Goal: Task Accomplishment & Management: Complete application form

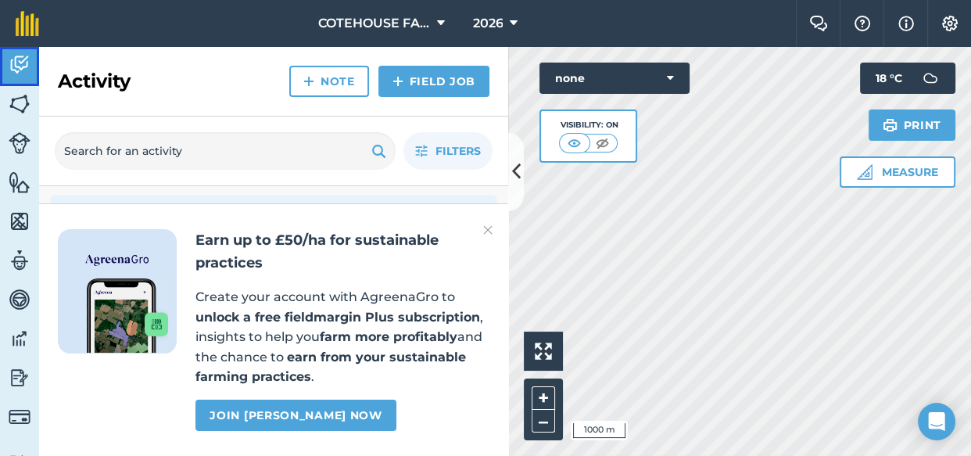
click at [13, 58] on img at bounding box center [20, 64] width 22 height 23
click at [20, 105] on img at bounding box center [20, 103] width 22 height 23
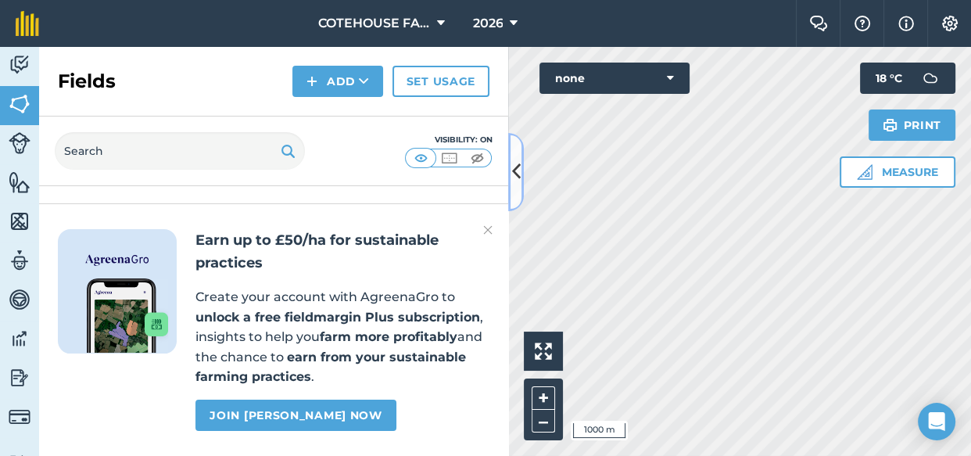
click at [518, 165] on icon at bounding box center [516, 171] width 9 height 27
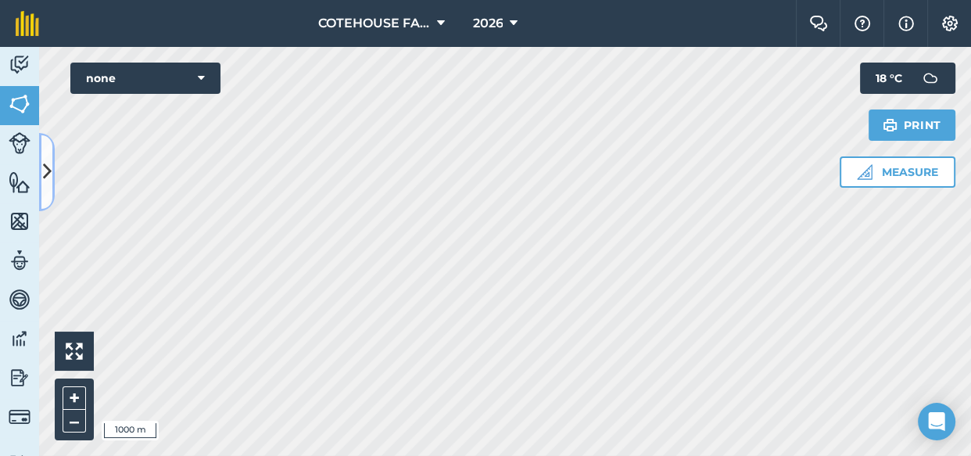
click at [47, 169] on icon at bounding box center [47, 171] width 9 height 27
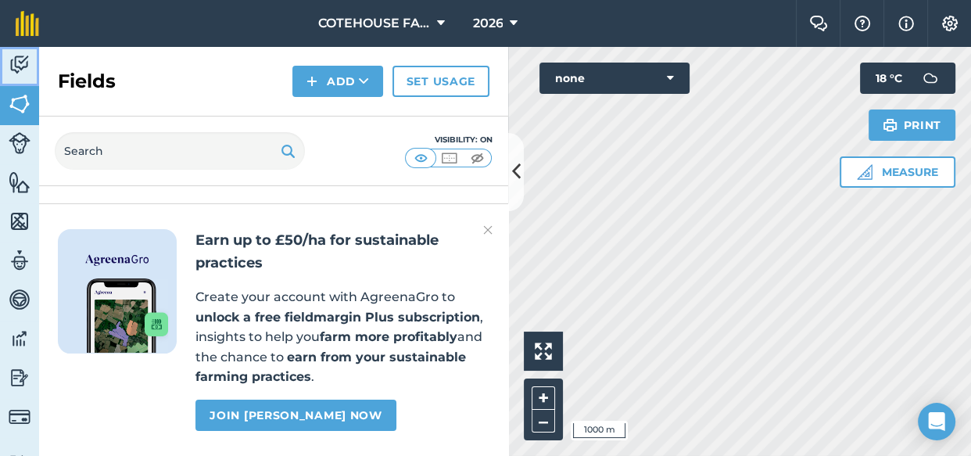
click at [15, 64] on img at bounding box center [20, 64] width 22 height 23
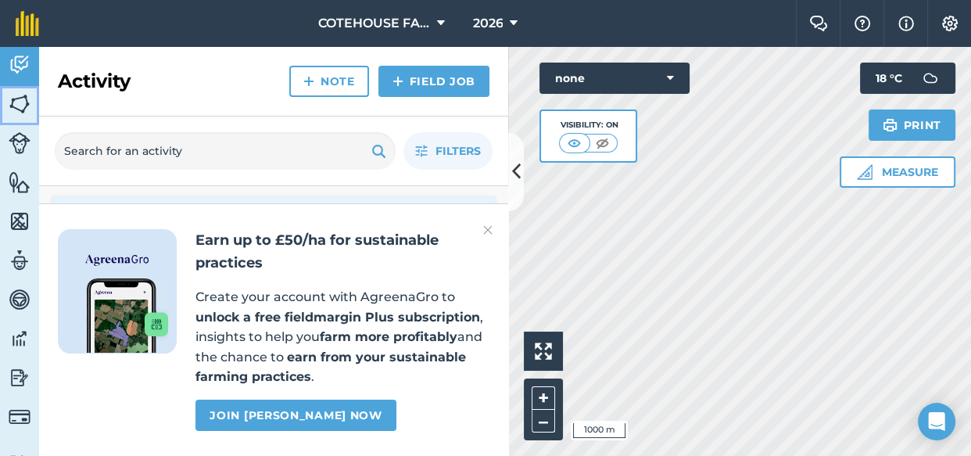
click at [15, 102] on img at bounding box center [20, 103] width 22 height 23
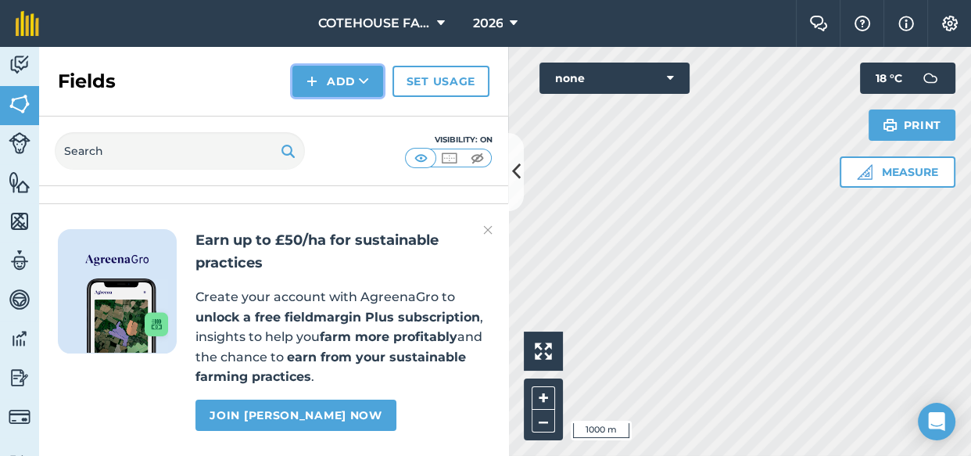
click at [334, 79] on button "Add" at bounding box center [337, 81] width 91 height 31
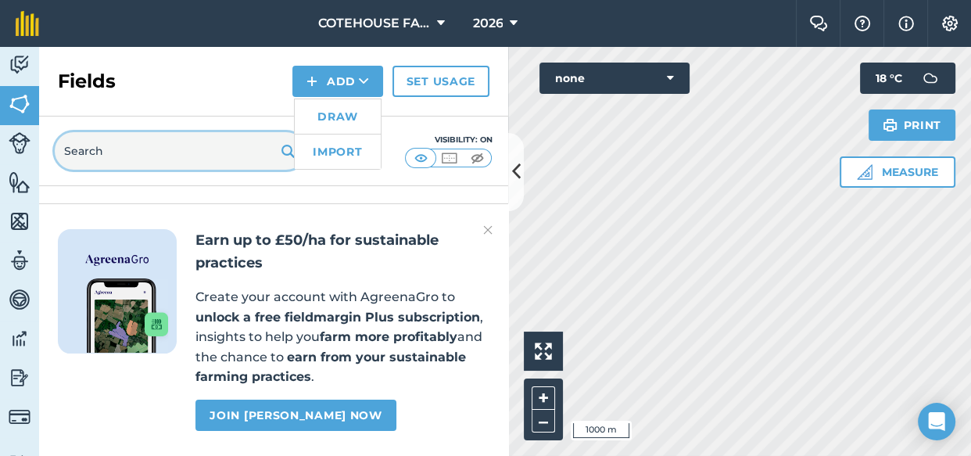
click at [84, 152] on input "text" at bounding box center [180, 151] width 250 height 38
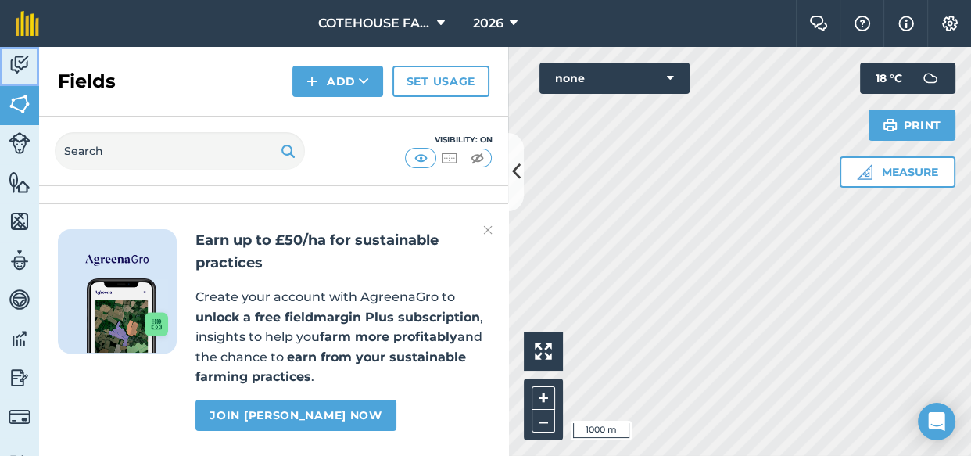
click at [25, 63] on img at bounding box center [20, 64] width 22 height 23
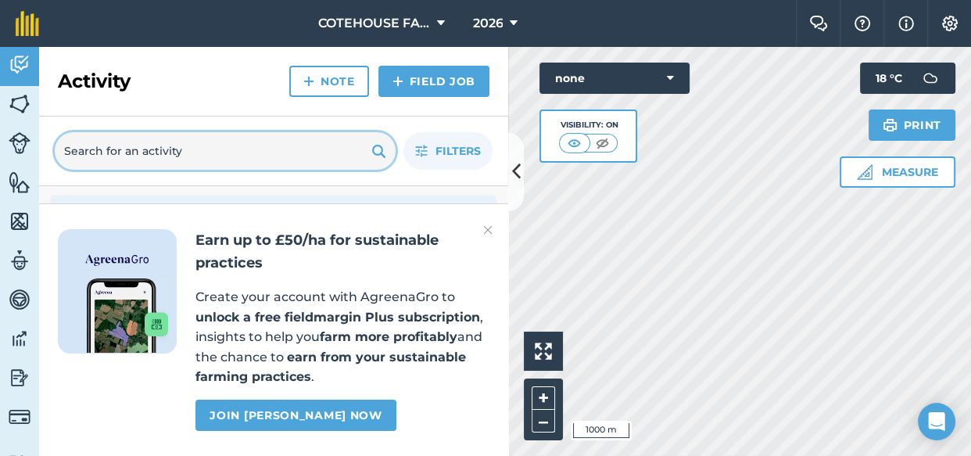
click at [135, 149] on input "text" at bounding box center [225, 151] width 341 height 38
click at [297, 150] on input "spray" at bounding box center [225, 151] width 341 height 38
type input "spray"
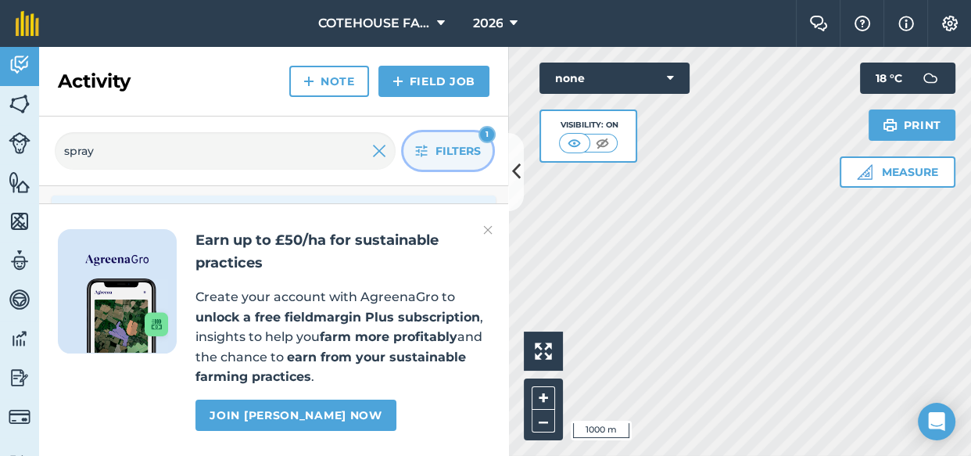
click at [463, 145] on span "Filters" at bounding box center [458, 150] width 45 height 17
click at [486, 132] on div "1" at bounding box center [487, 134] width 17 height 17
click at [382, 149] on img at bounding box center [379, 151] width 14 height 19
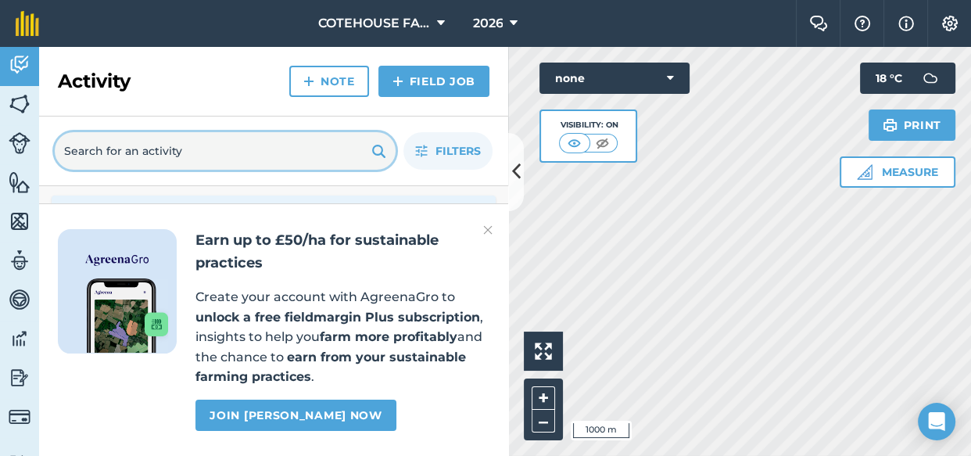
click at [297, 148] on input "text" at bounding box center [225, 151] width 341 height 38
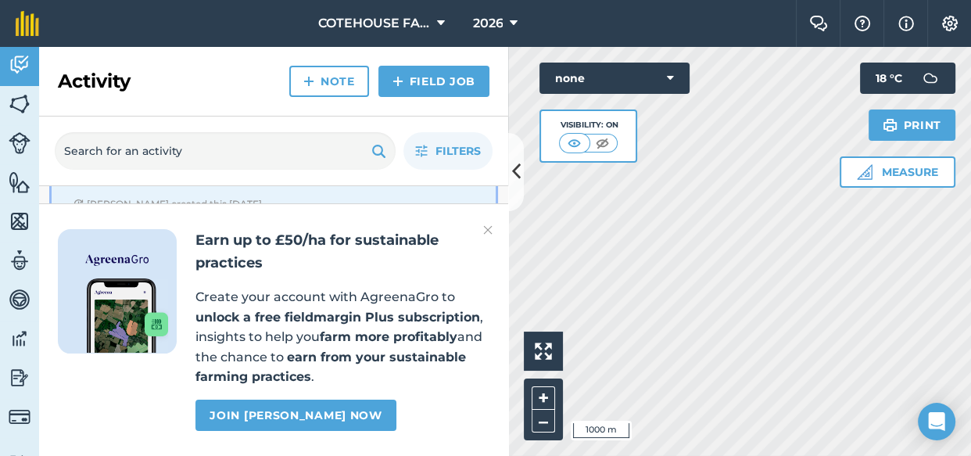
click at [102, 191] on div "Planting Second wheats Completed : 0 / 7 Back F East Plumps Front Field (+ 4 ) …" at bounding box center [273, 175] width 425 height 89
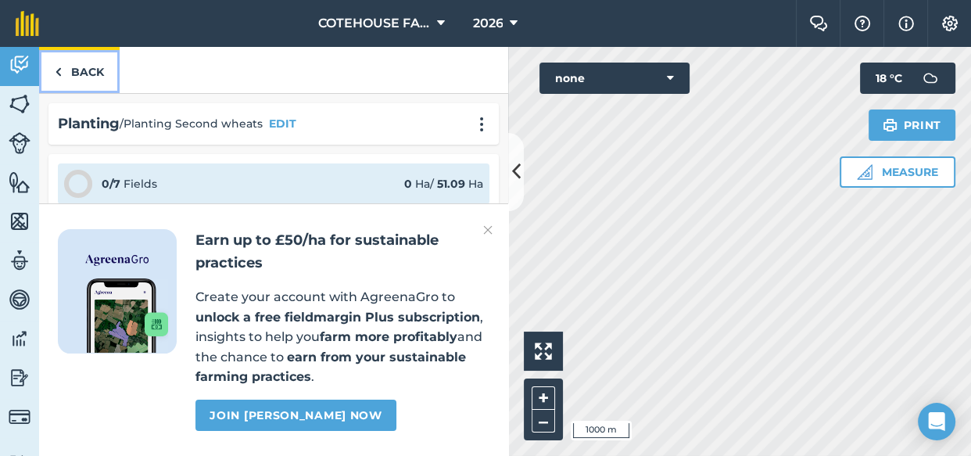
click at [85, 66] on link "Back" at bounding box center [79, 70] width 81 height 46
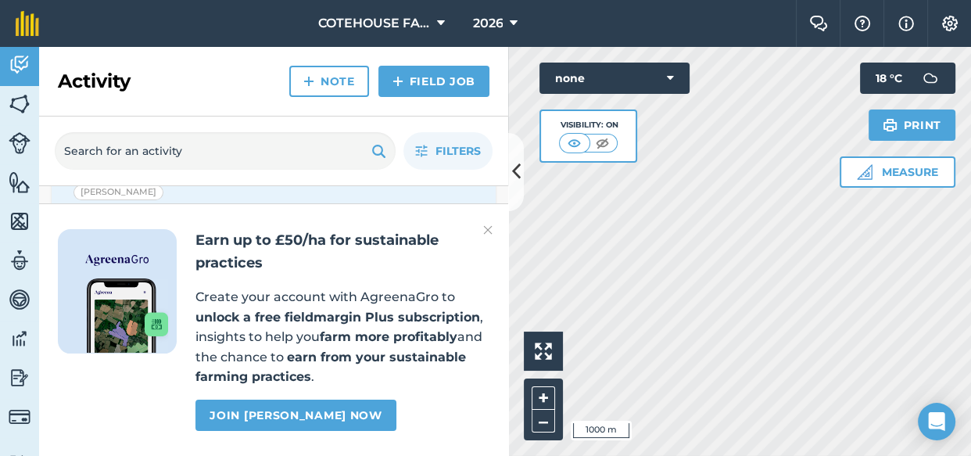
scroll to position [70, 0]
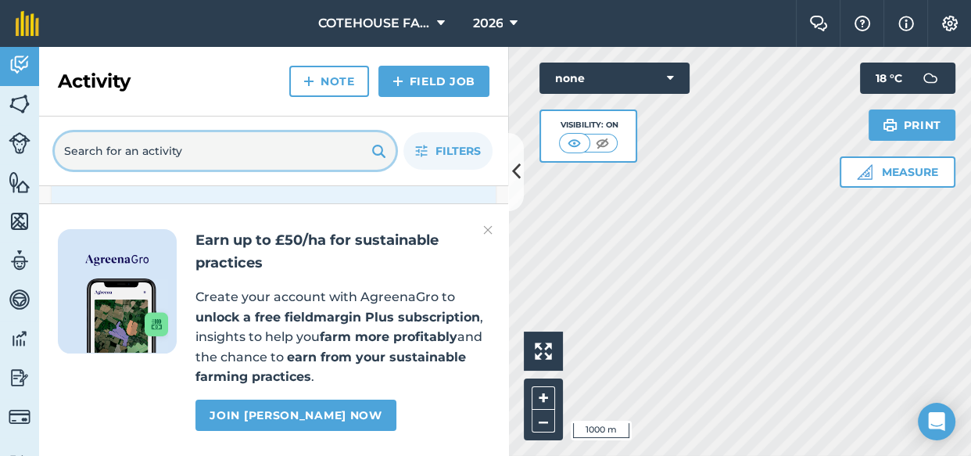
click at [185, 151] on input "text" at bounding box center [225, 151] width 341 height 38
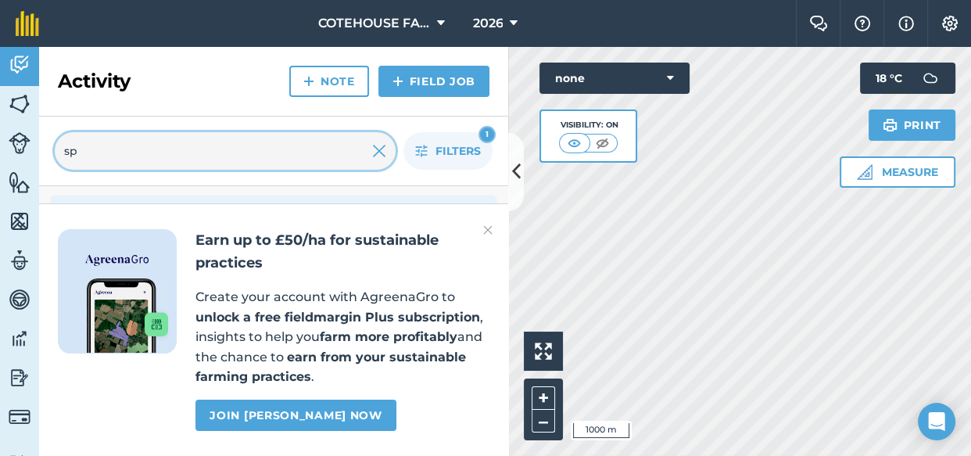
type input "sp"
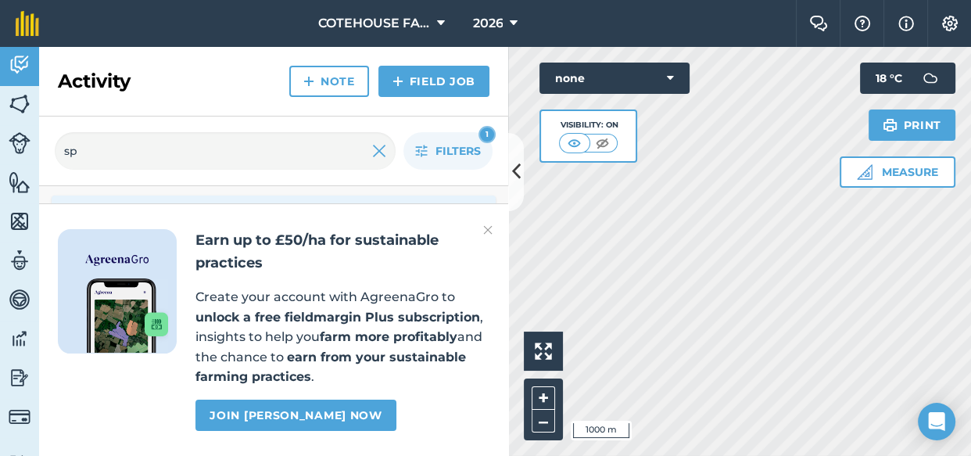
click at [489, 228] on img at bounding box center [487, 230] width 9 height 19
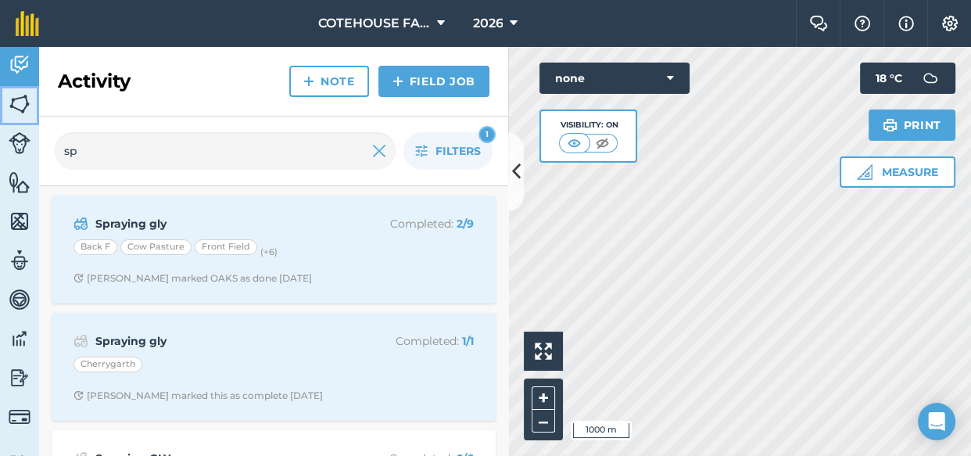
click at [19, 97] on img at bounding box center [20, 103] width 22 height 23
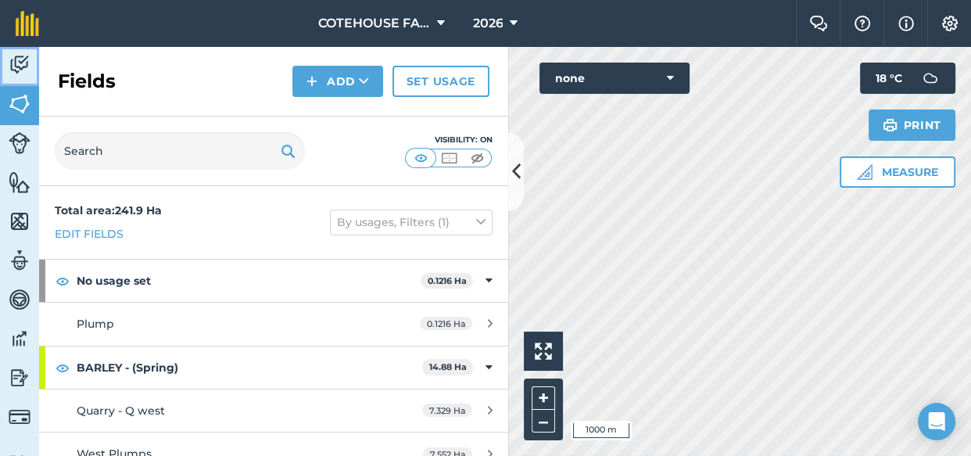
click at [14, 69] on img at bounding box center [20, 64] width 22 height 23
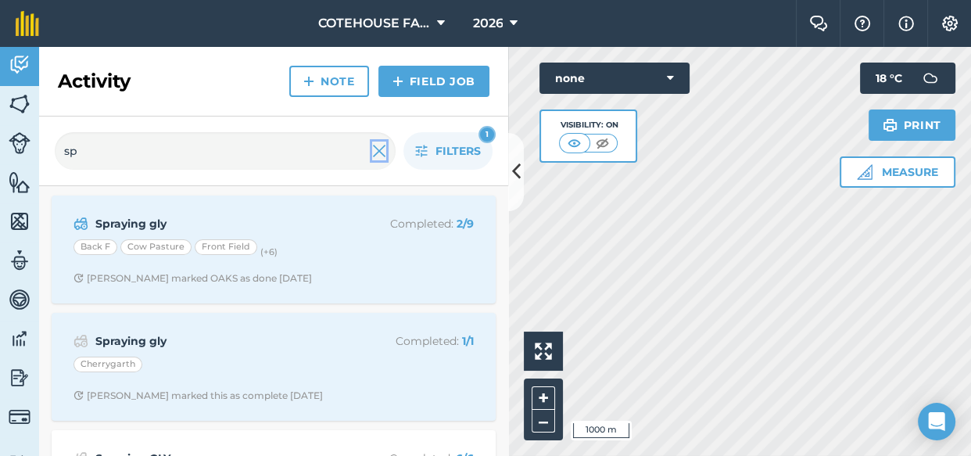
click at [378, 149] on img at bounding box center [379, 151] width 14 height 19
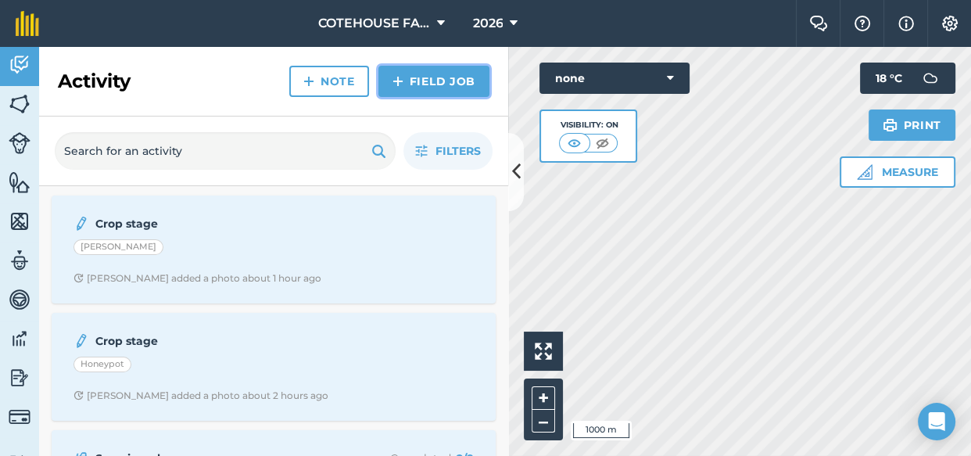
click at [404, 85] on img at bounding box center [398, 81] width 11 height 19
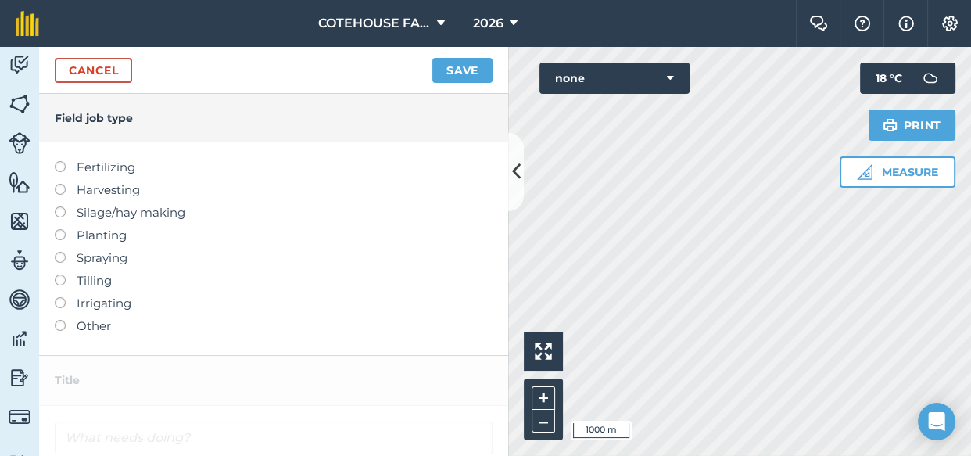
click at [56, 252] on label at bounding box center [66, 252] width 22 height 0
type input "Spraying"
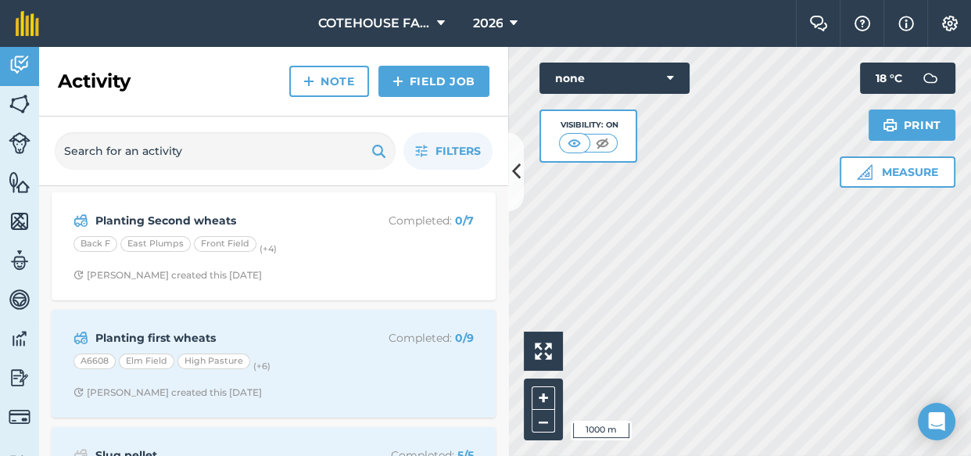
scroll to position [426, 0]
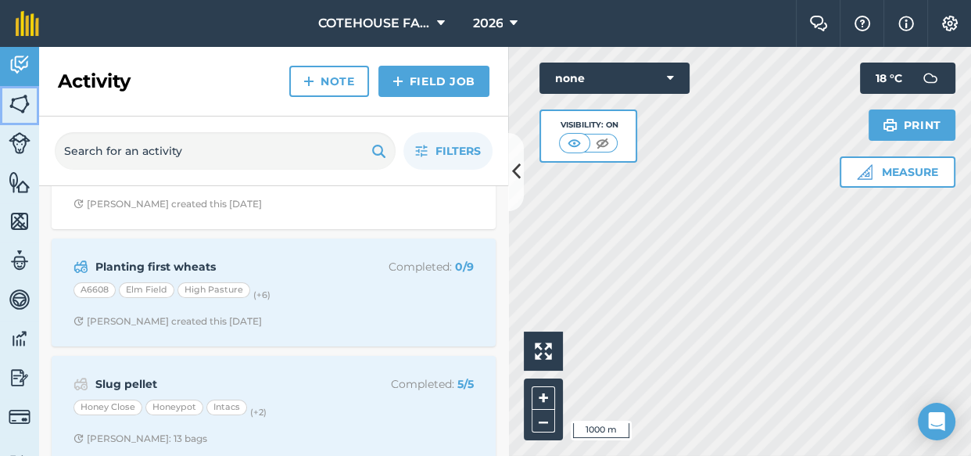
click at [25, 96] on img at bounding box center [20, 103] width 22 height 23
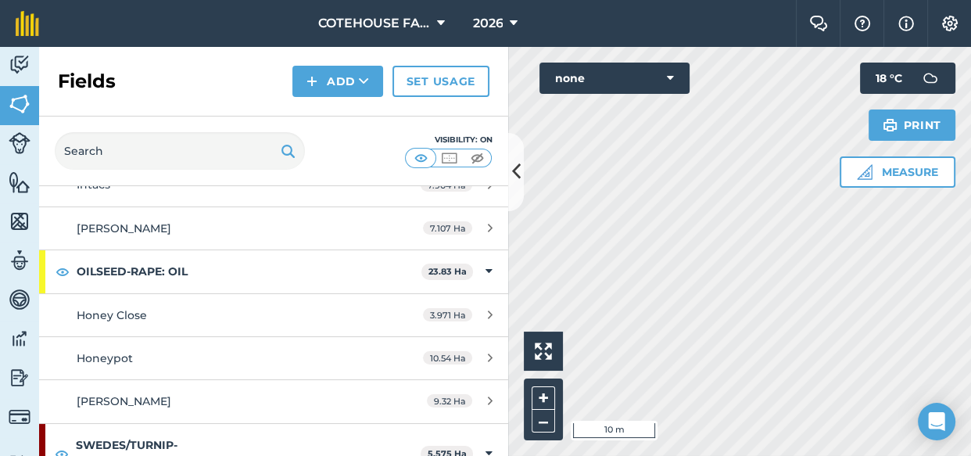
scroll to position [1279, 0]
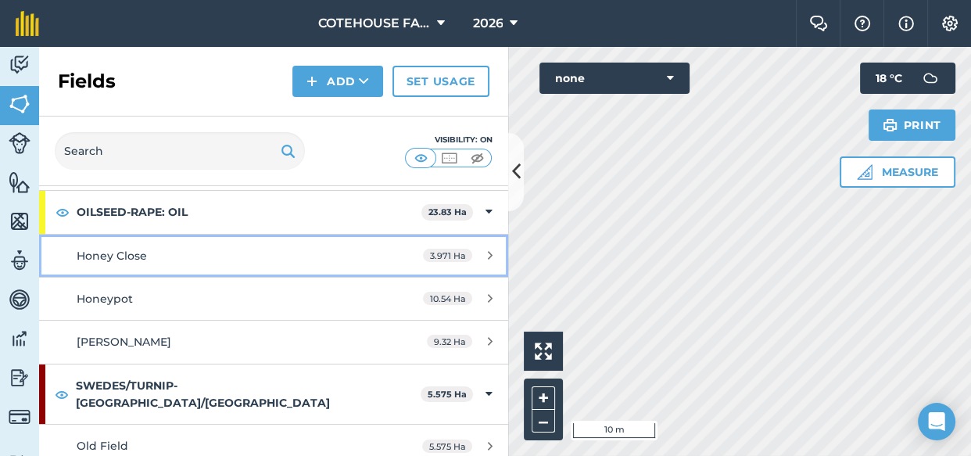
click at [170, 249] on div "Honey Close" at bounding box center [224, 255] width 294 height 17
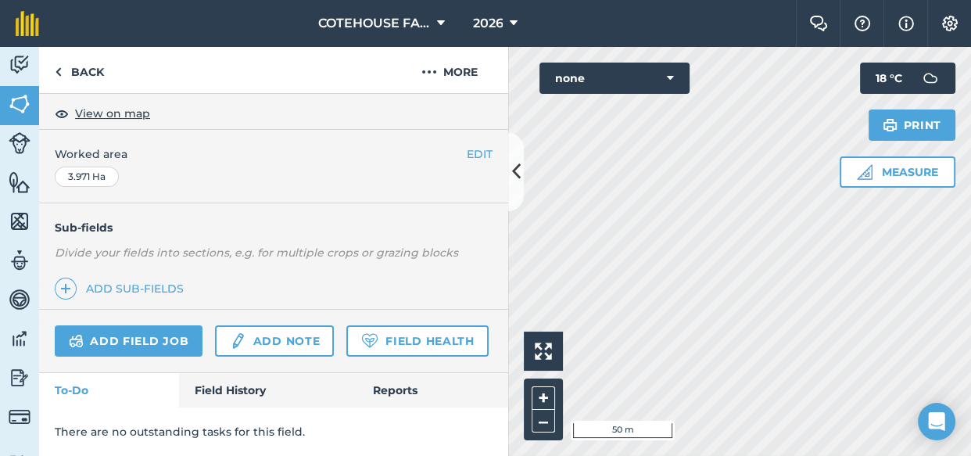
scroll to position [322, 0]
click at [211, 388] on link "Field History" at bounding box center [268, 390] width 178 height 34
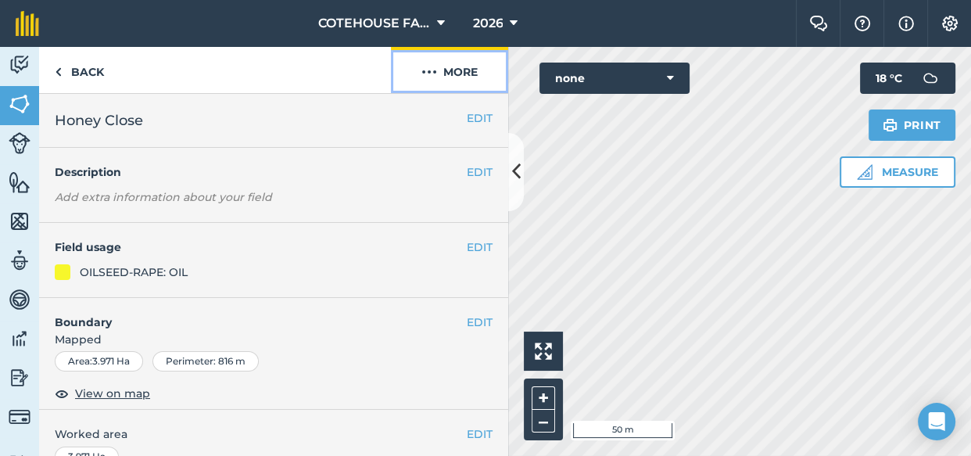
click at [451, 64] on button "More" at bounding box center [449, 70] width 117 height 46
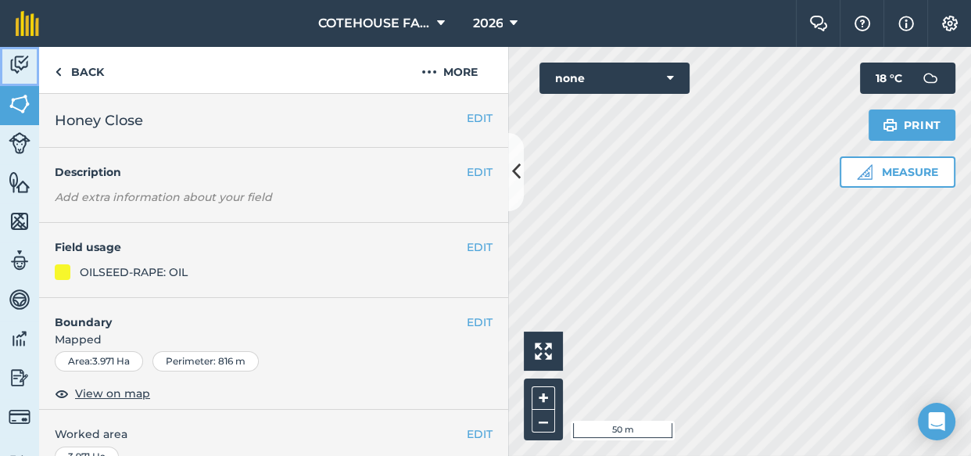
click at [9, 63] on img at bounding box center [20, 64] width 22 height 23
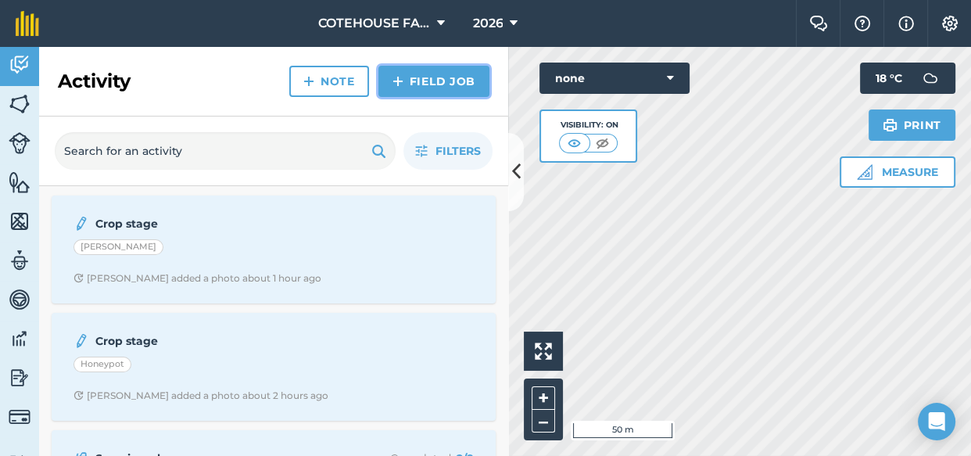
click at [421, 84] on link "Field Job" at bounding box center [433, 81] width 111 height 31
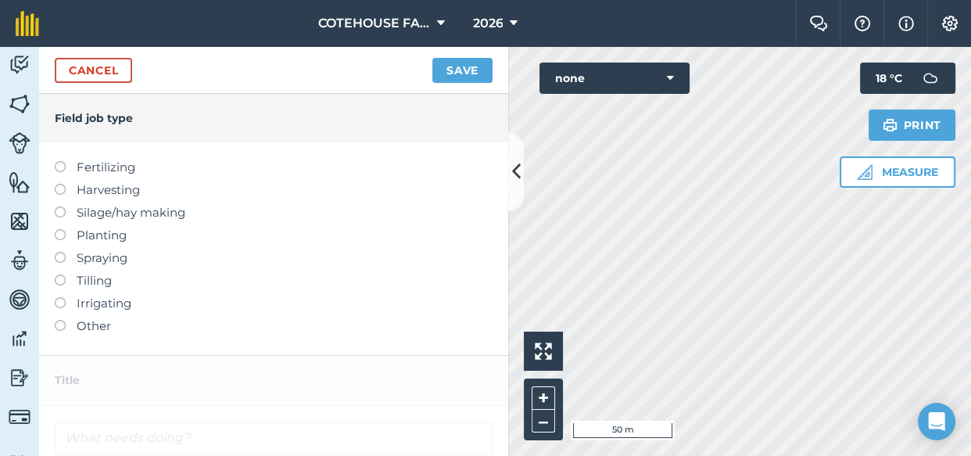
click at [61, 252] on label at bounding box center [66, 252] width 22 height 0
type input "Spraying"
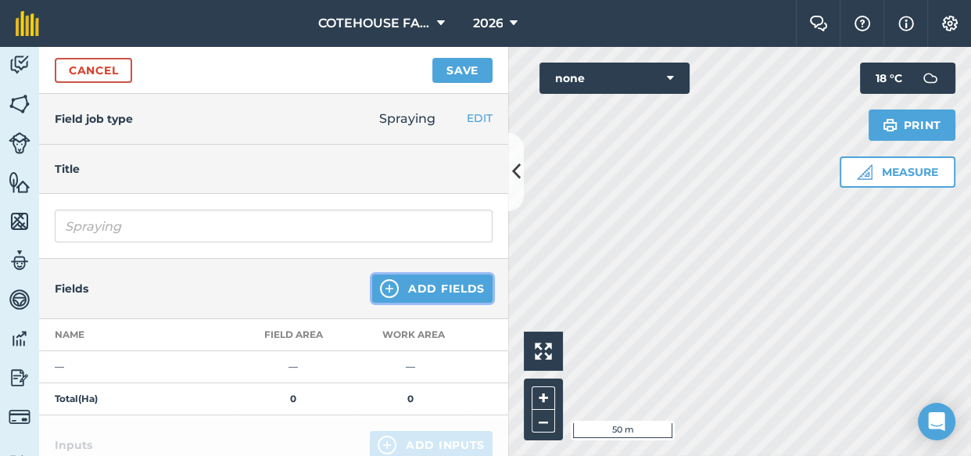
click at [396, 284] on button "Add Fields" at bounding box center [432, 288] width 120 height 28
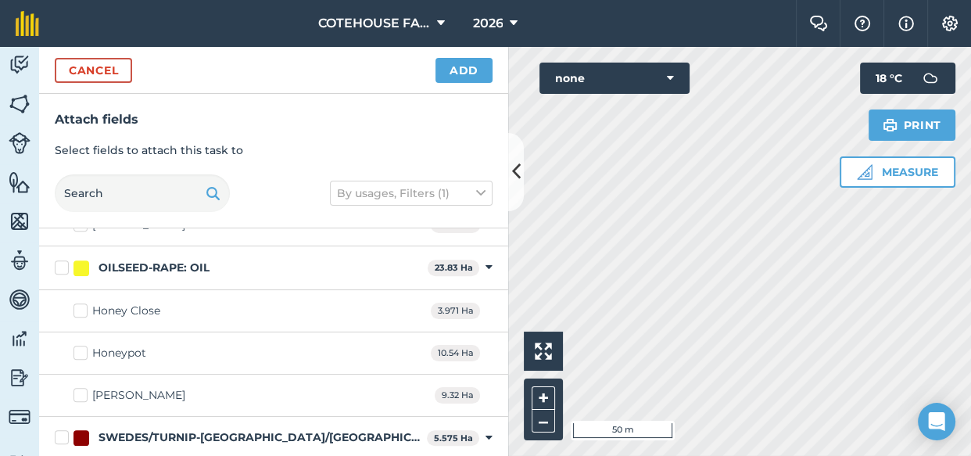
scroll to position [1137, 0]
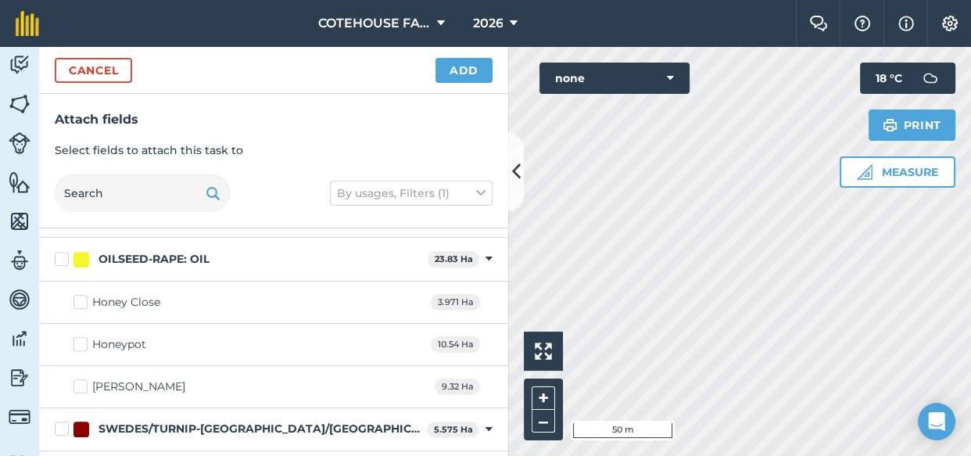
click at [157, 299] on div "Honey Close" at bounding box center [126, 302] width 68 height 16
click at [84, 299] on input "Honey Close" at bounding box center [79, 299] width 10 height 10
checkbox input "true"
click at [462, 70] on button "Add" at bounding box center [464, 70] width 57 height 25
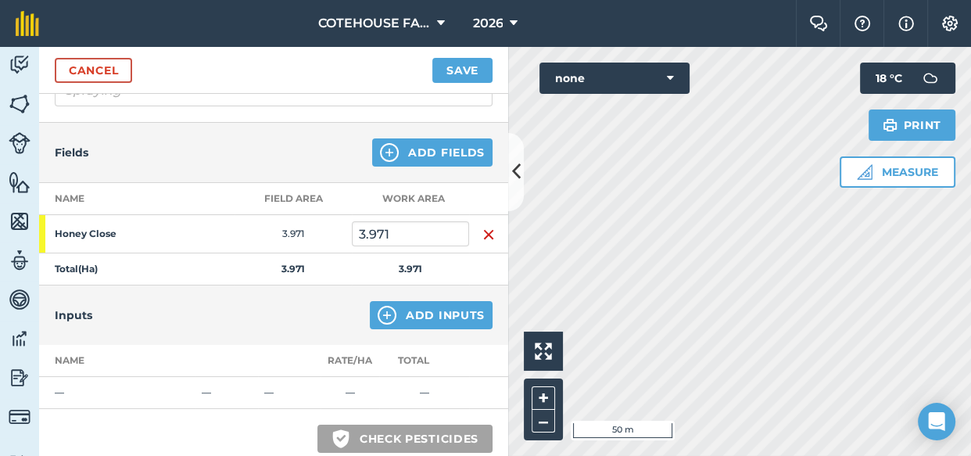
scroll to position [142, 0]
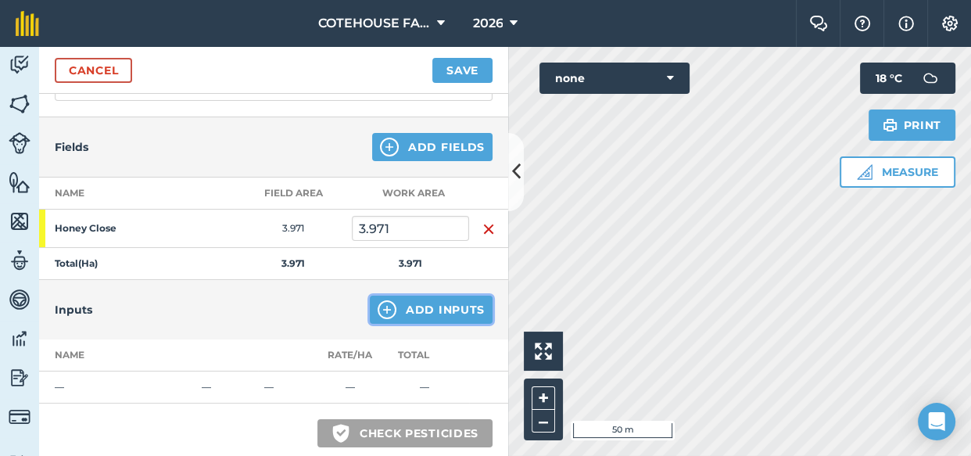
click at [405, 306] on button "Add Inputs" at bounding box center [431, 310] width 123 height 28
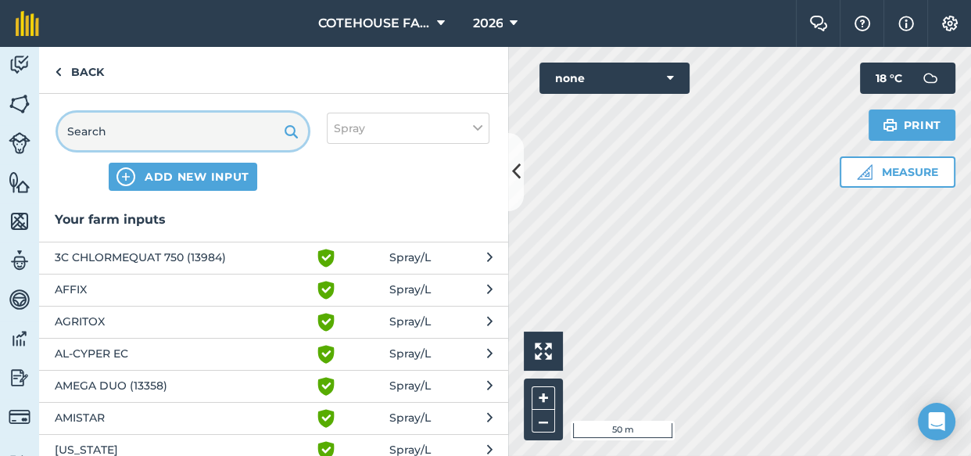
click at [133, 133] on input "text" at bounding box center [183, 132] width 250 height 38
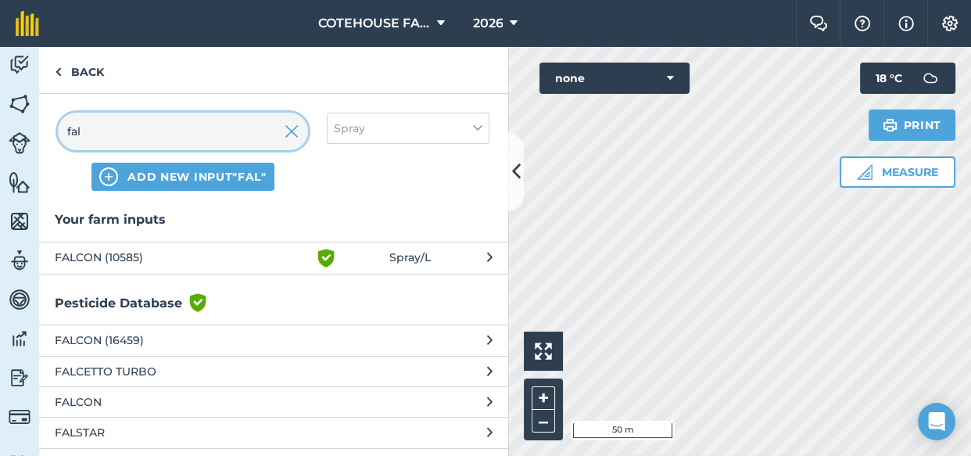
type input "fal"
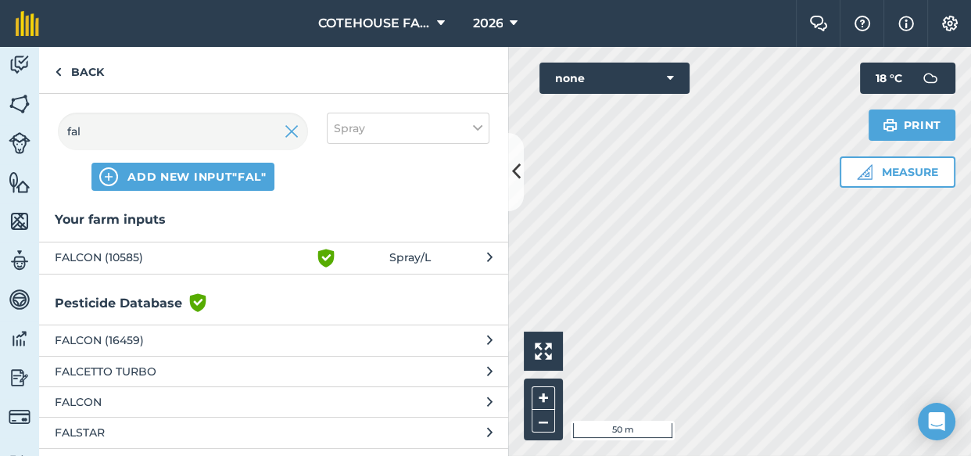
click at [108, 333] on span "FALCON (16459)" at bounding box center [183, 340] width 256 height 17
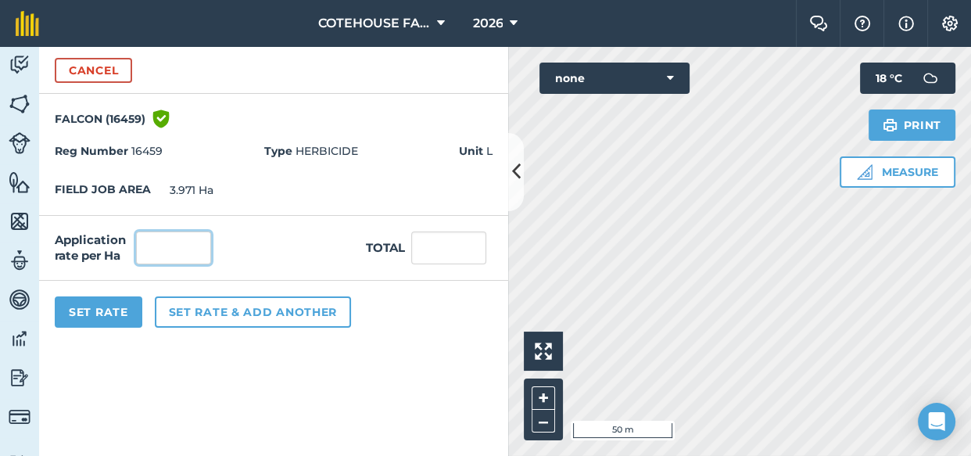
click at [178, 246] on input "text" at bounding box center [173, 247] width 75 height 33
type input "0.7"
click at [459, 239] on input "2.78" at bounding box center [448, 247] width 75 height 33
type input "2.75"
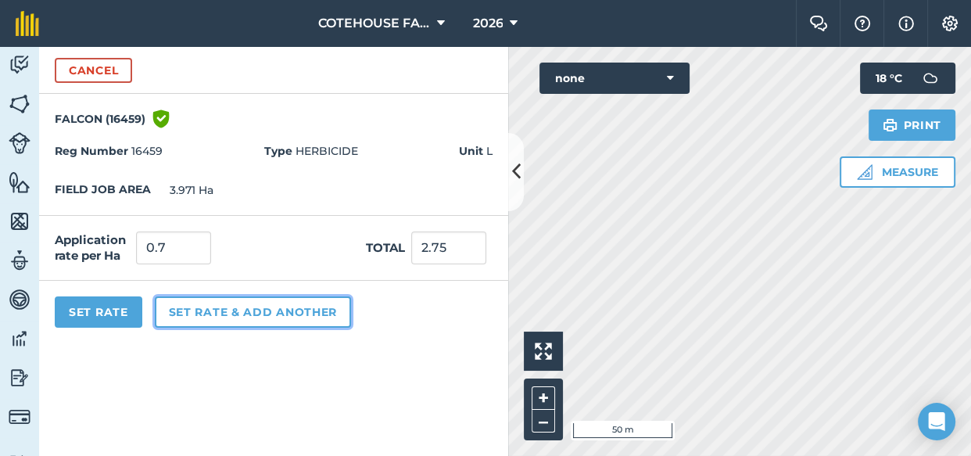
type input "0.693"
click at [191, 307] on button "Set rate & add another" at bounding box center [253, 311] width 196 height 31
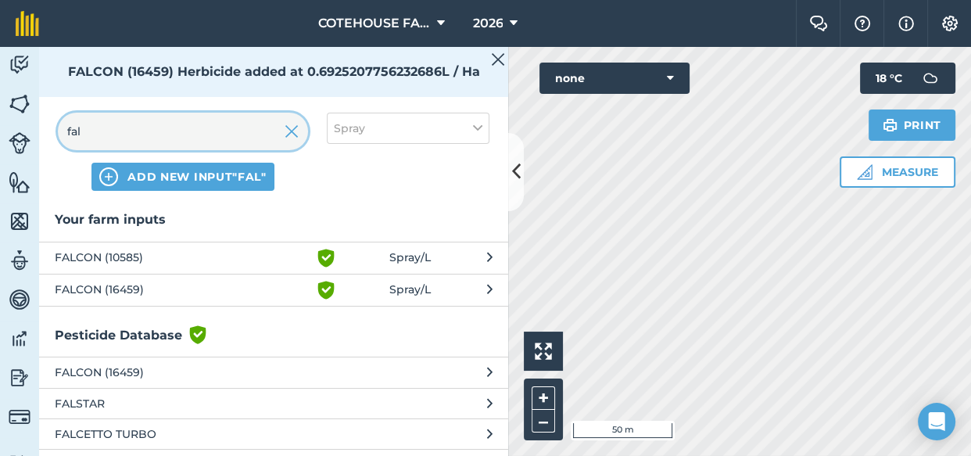
click at [100, 132] on input "fal" at bounding box center [183, 132] width 250 height 38
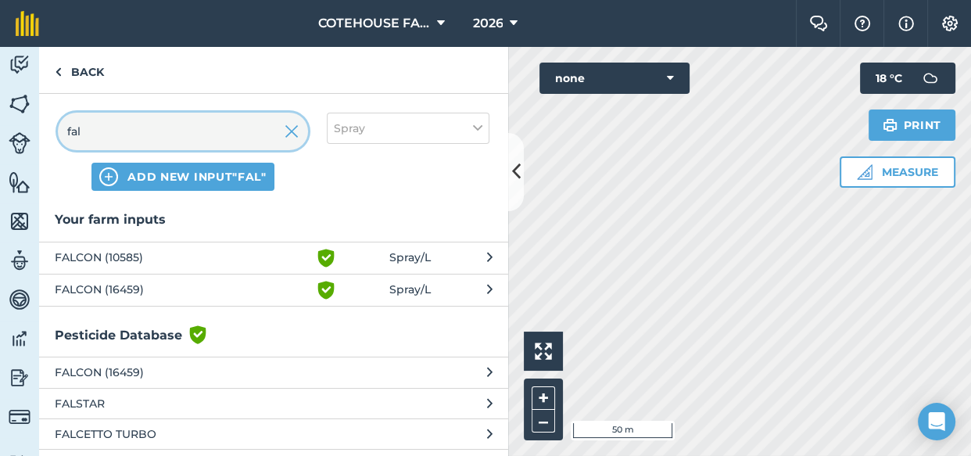
click at [100, 132] on input "fal" at bounding box center [183, 132] width 250 height 38
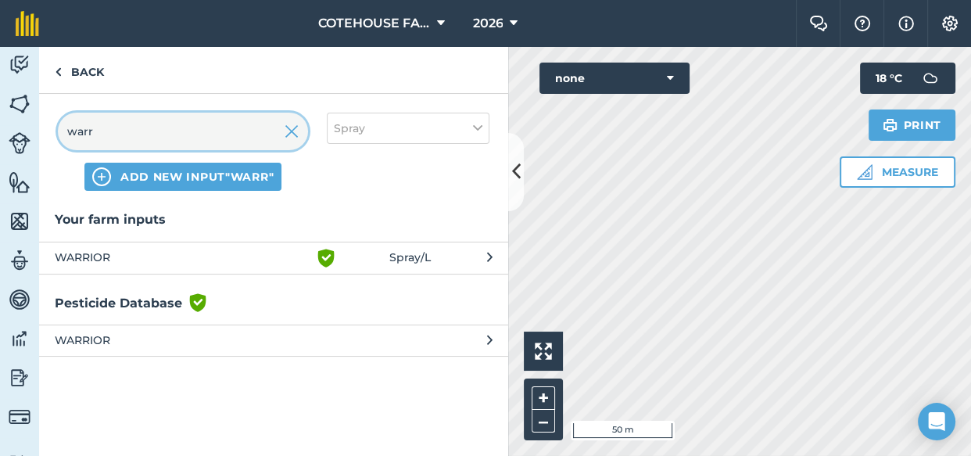
type input "warr"
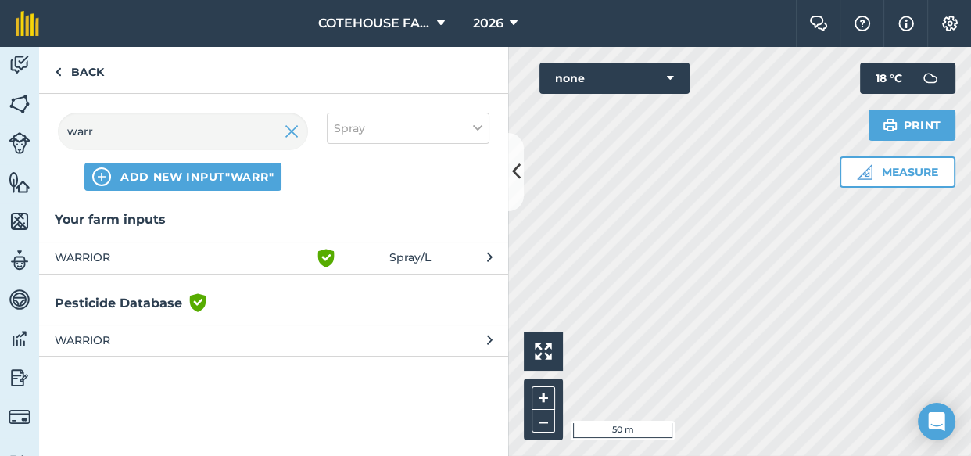
click at [293, 258] on span "WARRIOR" at bounding box center [183, 258] width 256 height 19
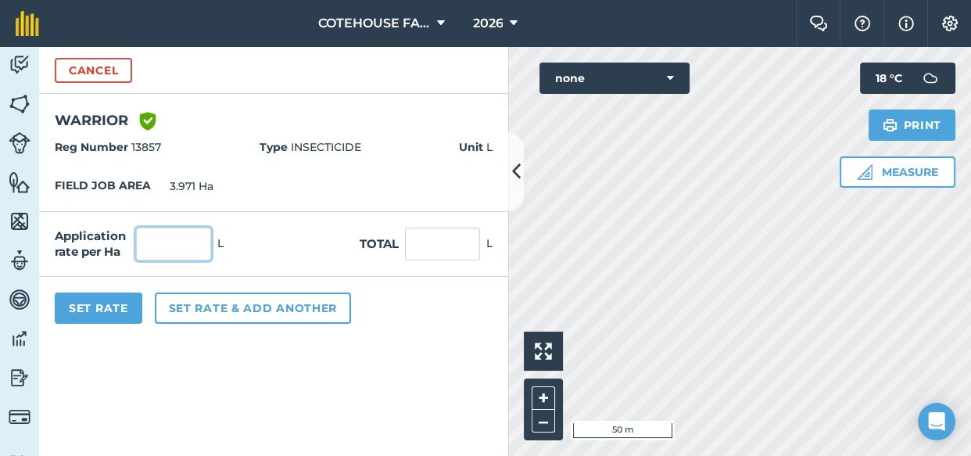
click at [174, 248] on input "text" at bounding box center [173, 244] width 75 height 33
type input "0.05"
click at [475, 279] on div "Set Rate Set rate & add another" at bounding box center [273, 308] width 469 height 63
click at [469, 245] on input "0.199" at bounding box center [442, 244] width 75 height 33
type input "0.2"
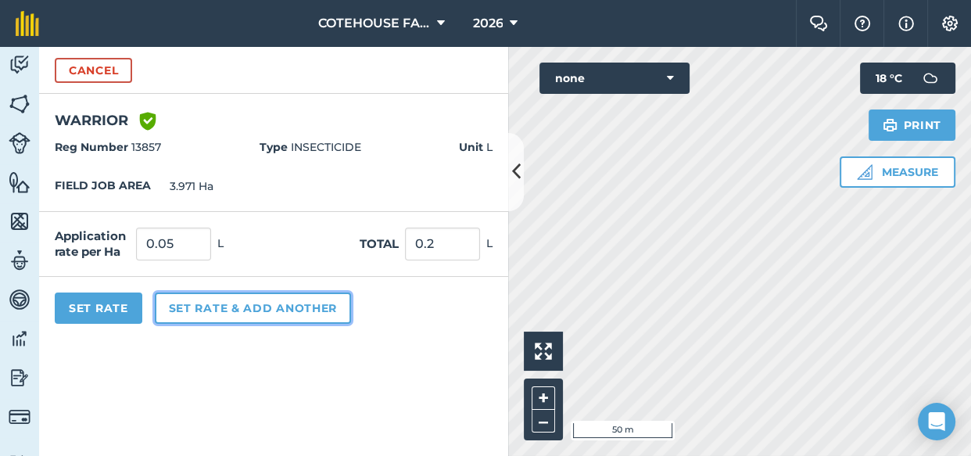
click at [249, 309] on button "Set rate & add another" at bounding box center [253, 307] width 196 height 31
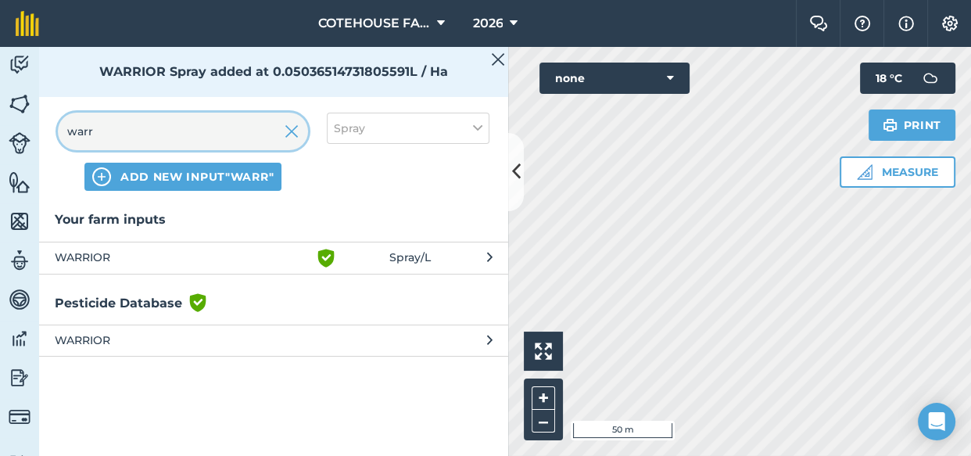
click at [105, 130] on input "warr" at bounding box center [183, 132] width 250 height 38
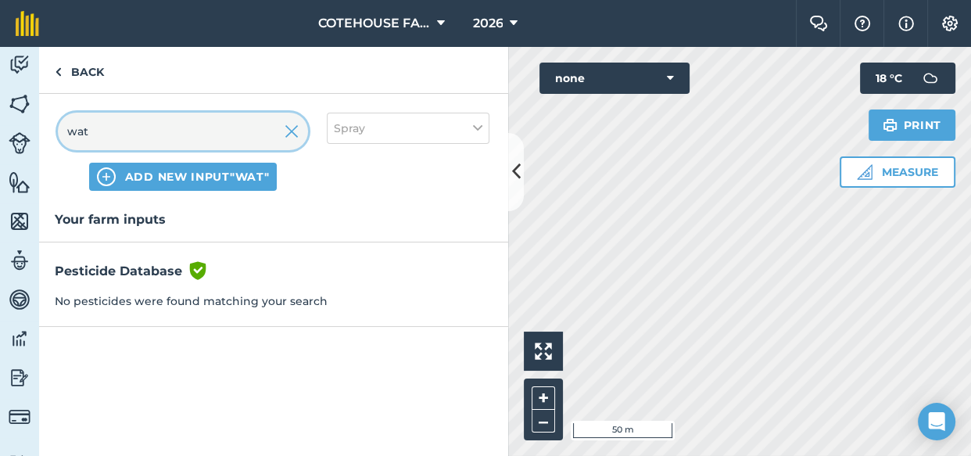
type input "wat"
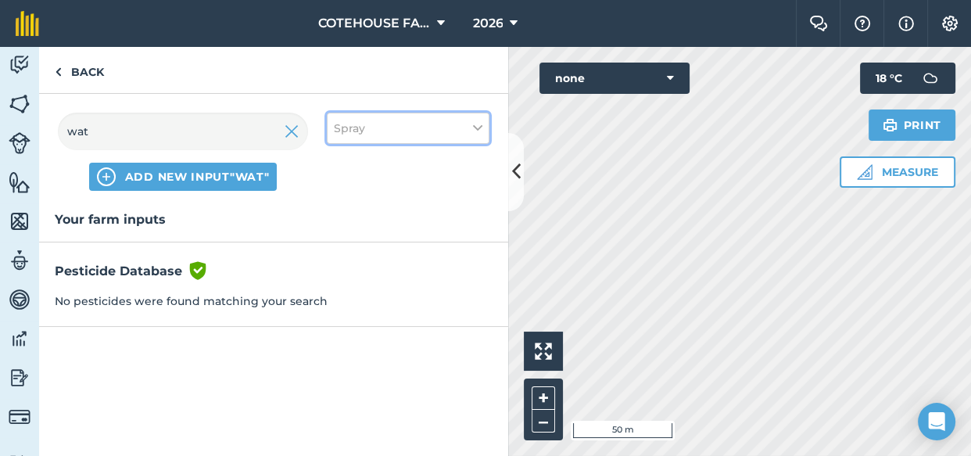
click at [468, 125] on button "Spray" at bounding box center [408, 128] width 163 height 31
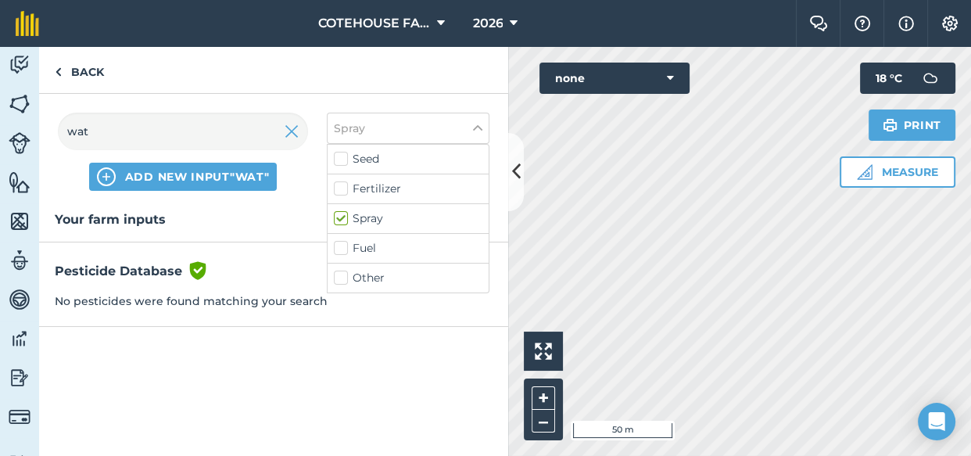
click at [347, 274] on label "Other" at bounding box center [408, 278] width 149 height 16
click at [344, 274] on input "Other" at bounding box center [339, 275] width 10 height 10
checkbox input "true"
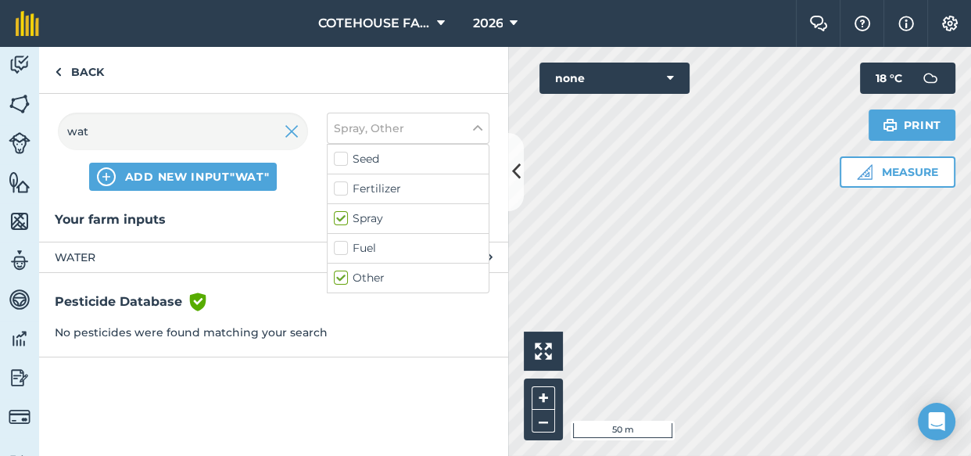
click at [135, 253] on span "WATER" at bounding box center [183, 257] width 256 height 17
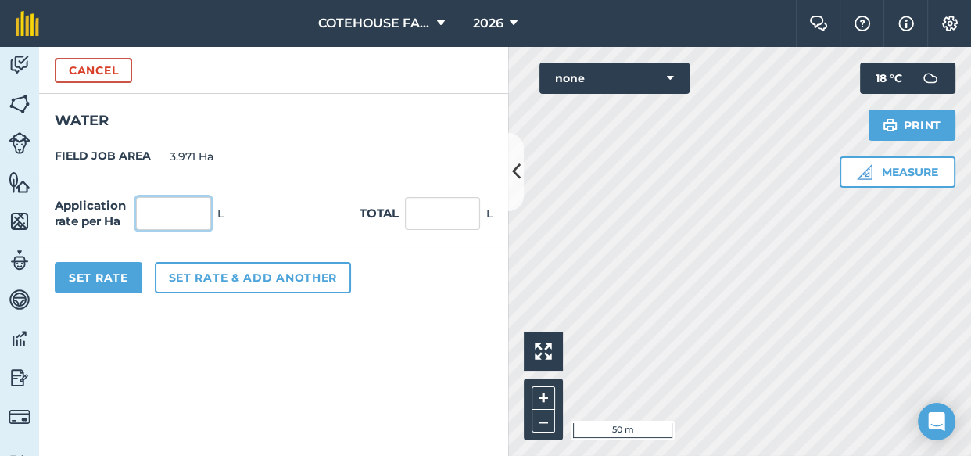
click at [141, 211] on input "text" at bounding box center [173, 213] width 75 height 33
type input "140"
type input "555.94"
click at [404, 274] on div "Set Rate Set rate & add another" at bounding box center [273, 277] width 469 height 63
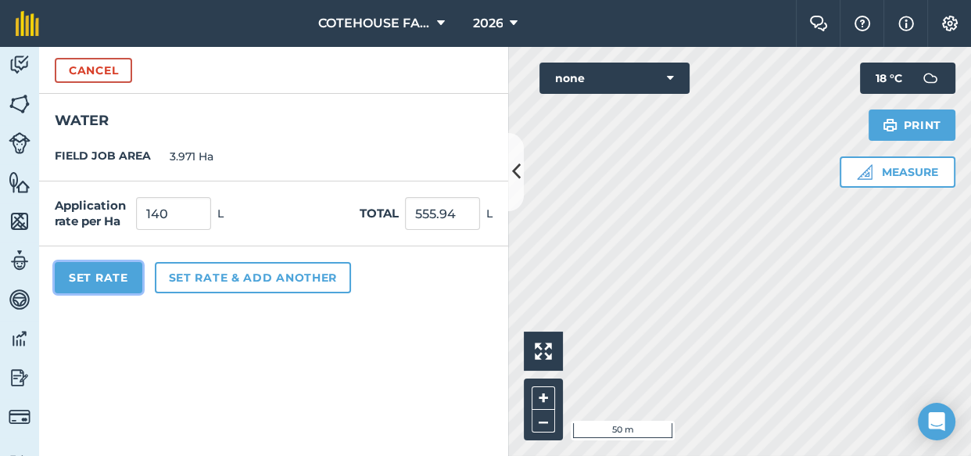
click at [120, 278] on button "Set Rate" at bounding box center [99, 277] width 88 height 31
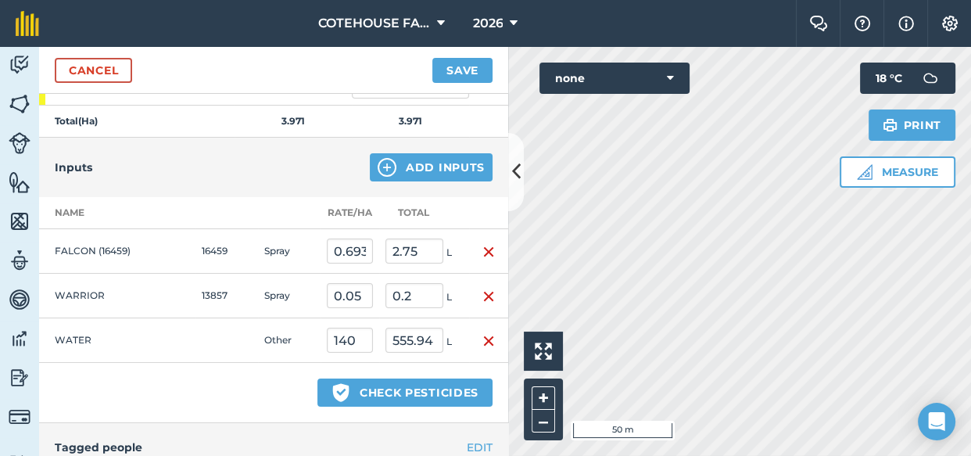
scroll to position [355, 0]
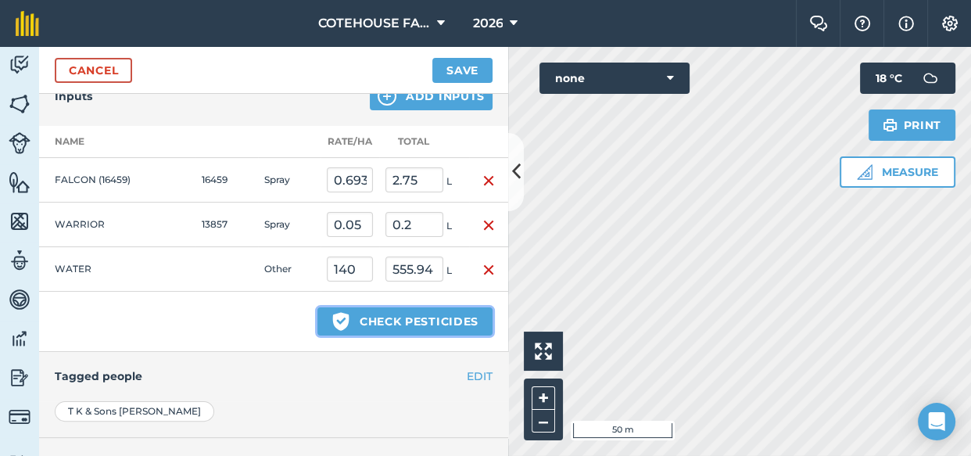
click at [364, 324] on button "Green shield with white tick Check pesticides" at bounding box center [404, 321] width 175 height 28
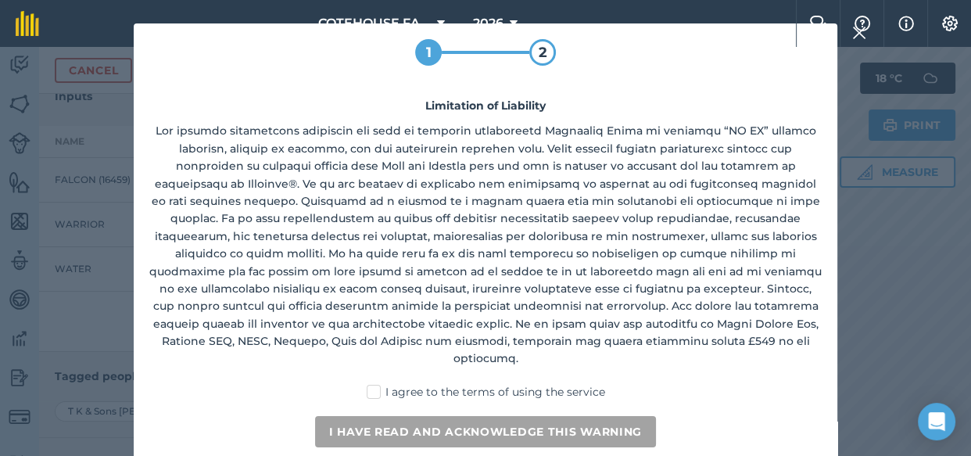
click at [375, 384] on label "I agree to the terms of using the service" at bounding box center [486, 392] width 239 height 16
click at [486, 384] on input "I agree to the terms of using the service" at bounding box center [491, 389] width 10 height 10
checkbox input "true"
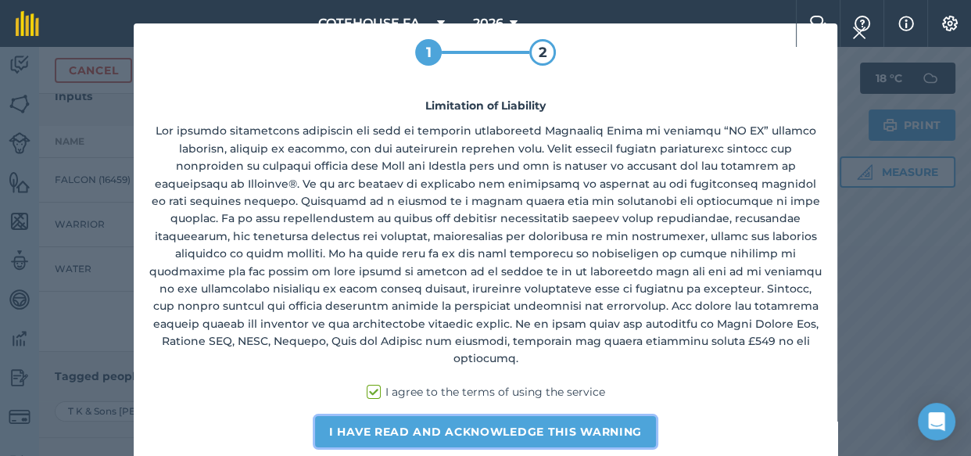
click at [404, 416] on button "I have read and acknowledge this warning" at bounding box center [485, 431] width 341 height 31
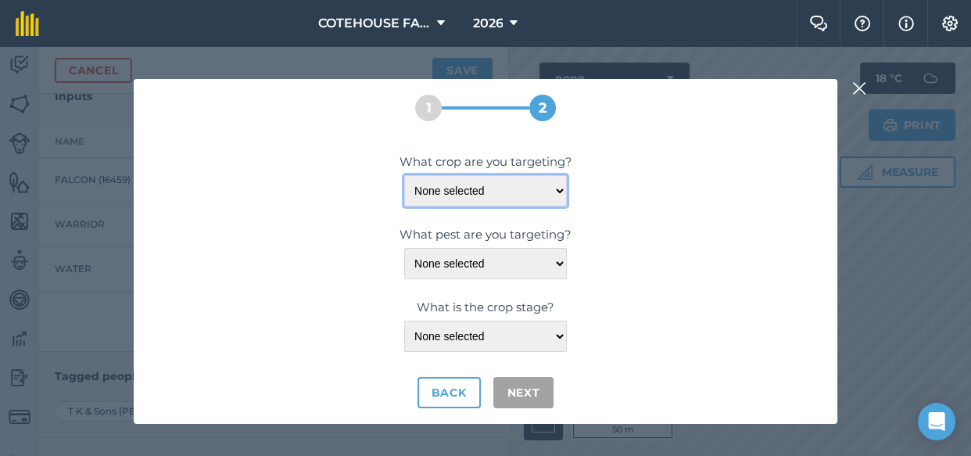
click at [552, 191] on select "None selected" at bounding box center [485, 190] width 163 height 31
click at [561, 187] on select "None selected" at bounding box center [485, 190] width 163 height 31
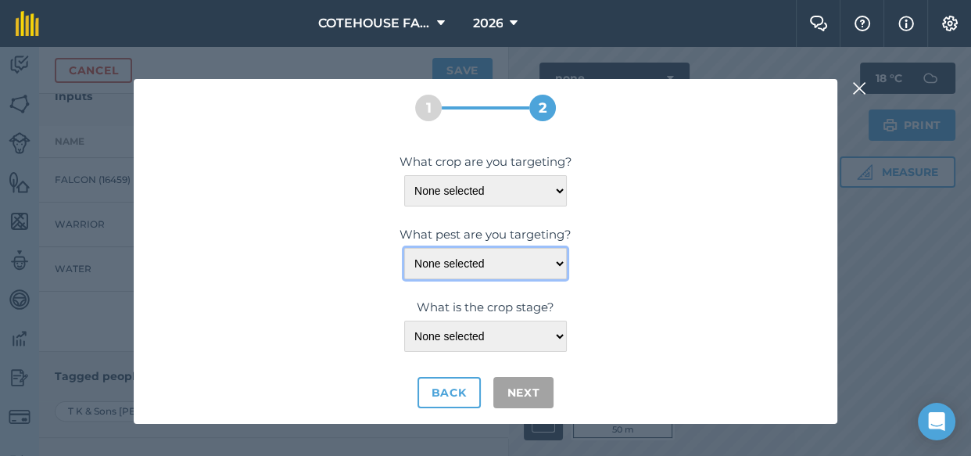
click at [554, 264] on select "None selected" at bounding box center [485, 263] width 163 height 31
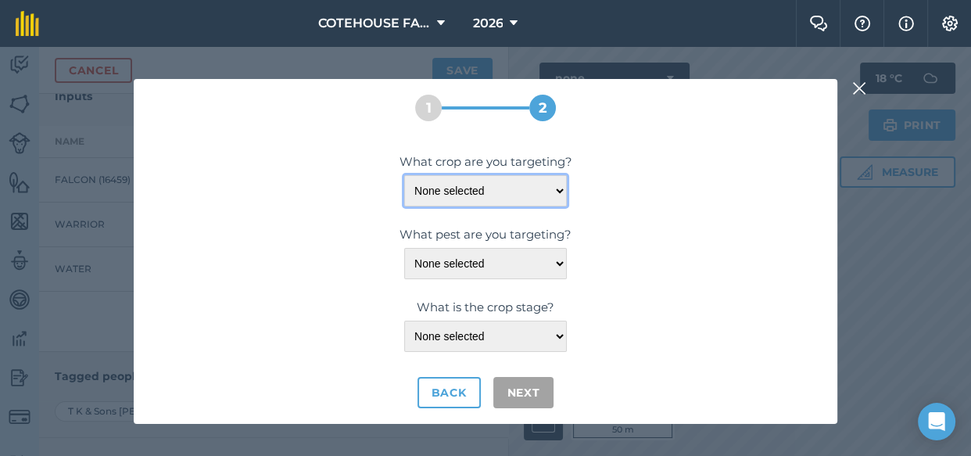
click at [499, 192] on select "None selected" at bounding box center [485, 190] width 163 height 31
click at [500, 190] on select "None selected" at bounding box center [485, 190] width 163 height 31
click at [500, 189] on select "None selected" at bounding box center [485, 190] width 163 height 31
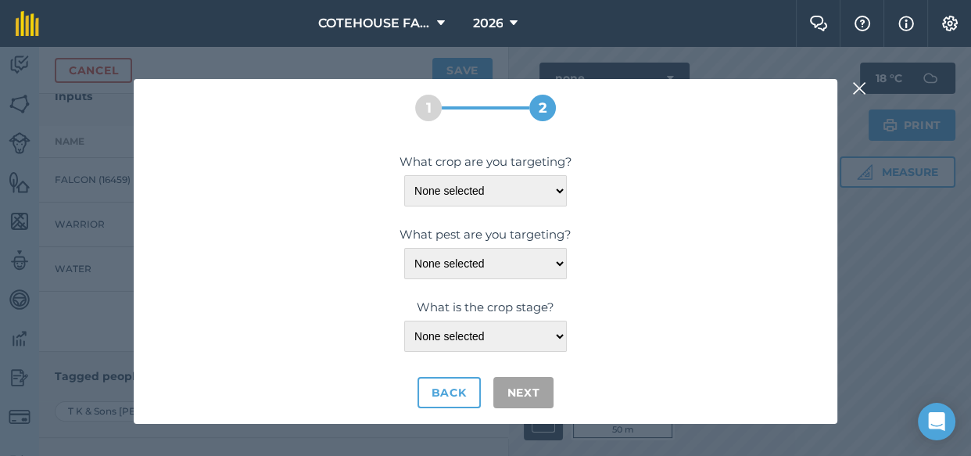
click at [547, 112] on div "2" at bounding box center [542, 108] width 27 height 27
click at [524, 183] on select "None selected" at bounding box center [485, 190] width 163 height 31
click at [404, 175] on select "None selected" at bounding box center [485, 190] width 163 height 31
click at [502, 214] on div "What crop are you targeting? None selected What pest are you targeting? None se…" at bounding box center [485, 280] width 673 height 256
click at [506, 197] on select "None selected" at bounding box center [485, 190] width 163 height 31
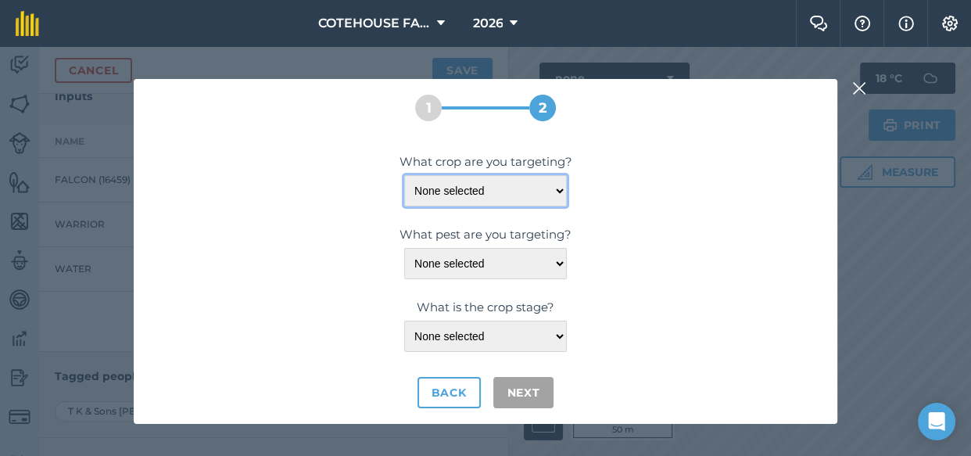
click at [507, 197] on select "None selected" at bounding box center [485, 190] width 163 height 31
click at [508, 195] on select "None selected" at bounding box center [485, 190] width 163 height 31
drag, startPoint x: 508, startPoint y: 195, endPoint x: 490, endPoint y: 230, distance: 39.2
click at [491, 227] on div "What crop are you targeting? None selected What pest are you targeting? None se…" at bounding box center [485, 280] width 673 height 256
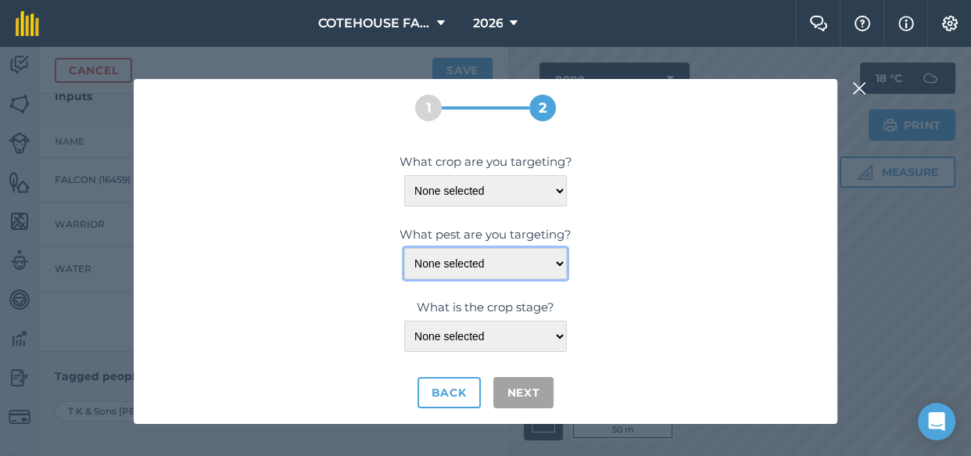
click at [495, 253] on select "None selected" at bounding box center [485, 263] width 163 height 31
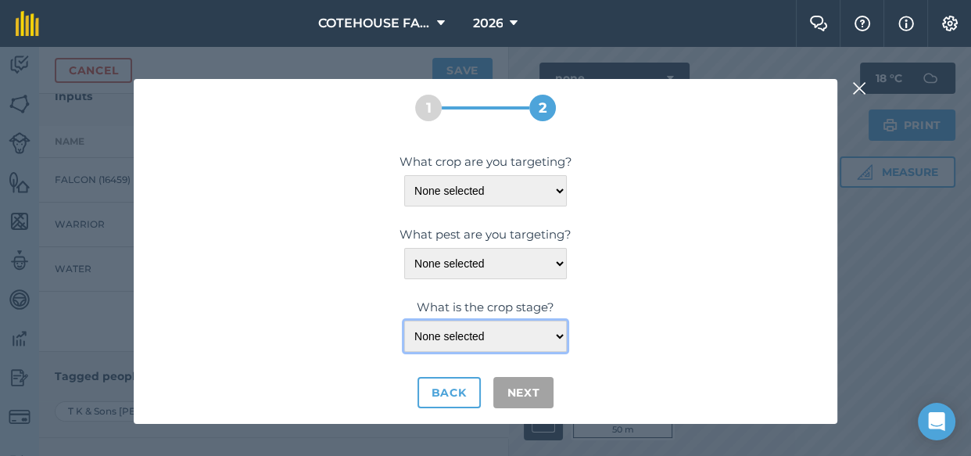
click at [481, 325] on select "None selected" at bounding box center [485, 336] width 163 height 31
click at [500, 343] on select "None selected" at bounding box center [485, 336] width 163 height 31
click at [502, 343] on select "None selected" at bounding box center [485, 336] width 163 height 31
click at [502, 336] on select "None selected" at bounding box center [485, 336] width 163 height 31
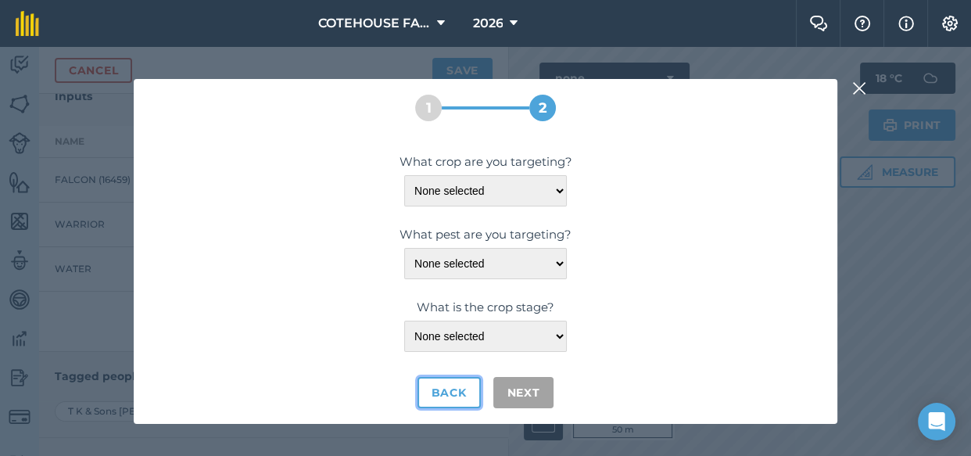
click at [452, 389] on button "Back" at bounding box center [449, 392] width 63 height 31
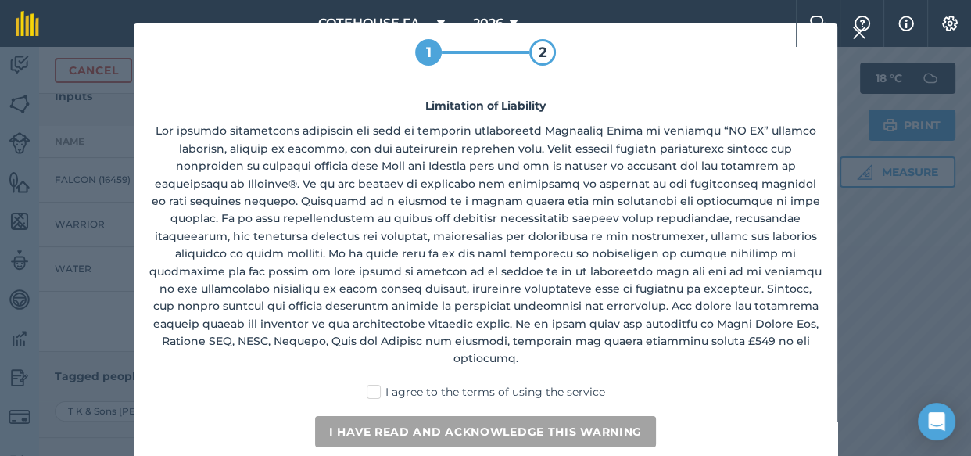
click at [375, 384] on label "I agree to the terms of using the service" at bounding box center [486, 392] width 239 height 16
click at [486, 384] on input "I agree to the terms of using the service" at bounding box center [491, 389] width 10 height 10
checkbox input "true"
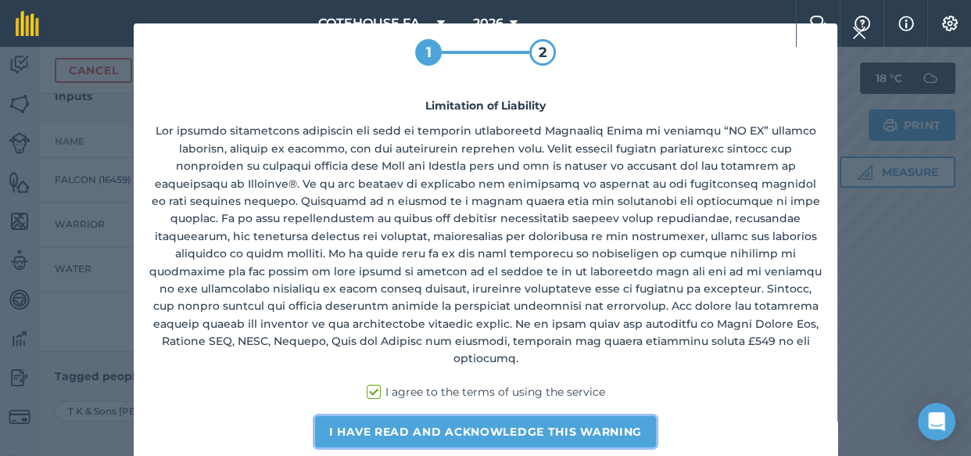
click at [562, 418] on button "I have read and acknowledge this warning" at bounding box center [485, 431] width 341 height 31
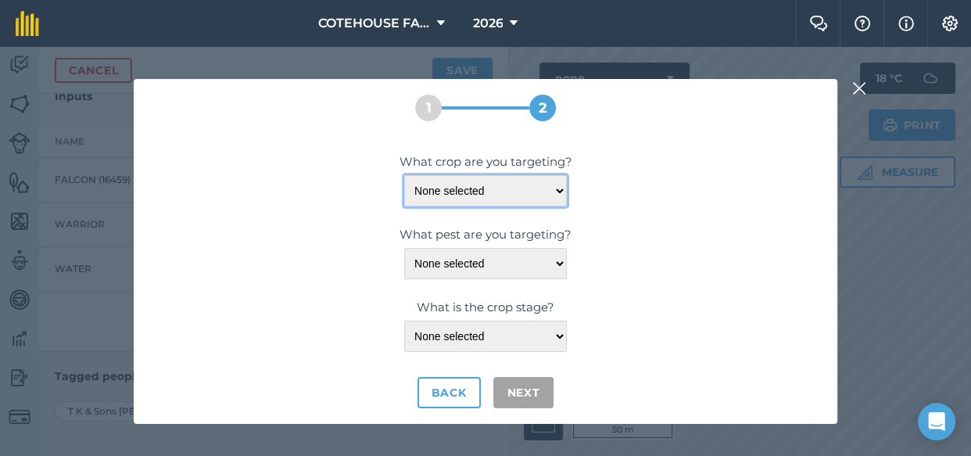
click at [554, 187] on select "None selected" at bounding box center [485, 190] width 163 height 31
click at [549, 191] on select "None selected" at bounding box center [485, 190] width 163 height 31
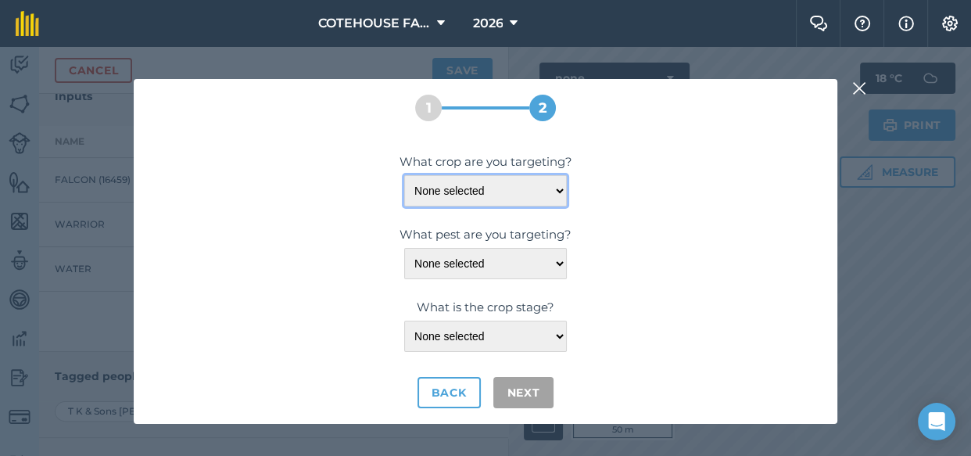
click at [549, 191] on select "None selected" at bounding box center [485, 190] width 163 height 31
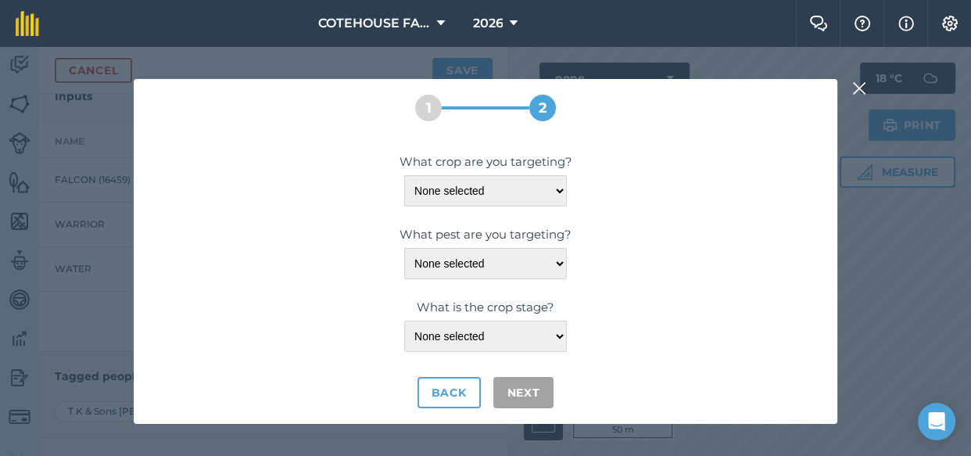
click at [860, 88] on img at bounding box center [859, 88] width 14 height 19
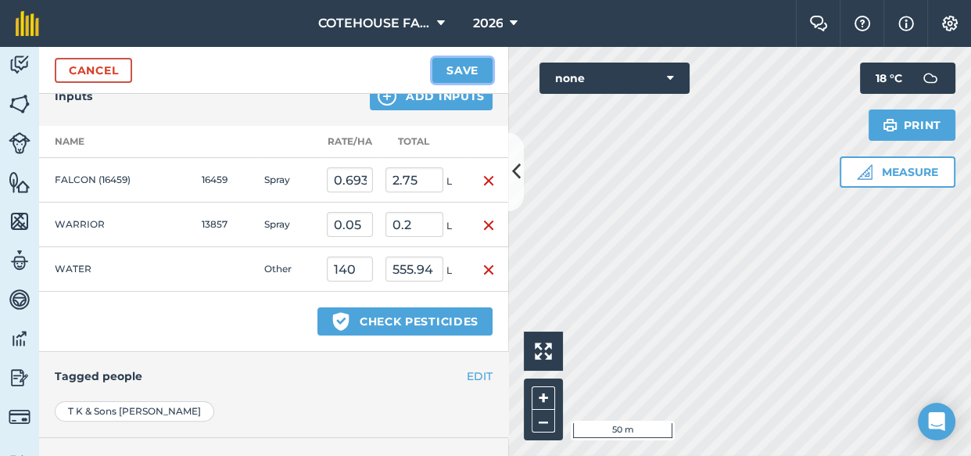
click at [479, 70] on button "Save" at bounding box center [462, 70] width 60 height 25
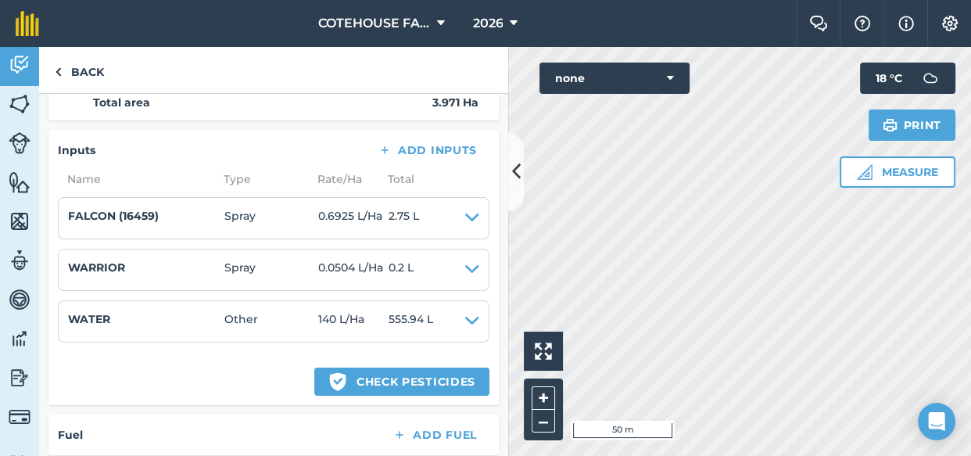
scroll to position [355, 0]
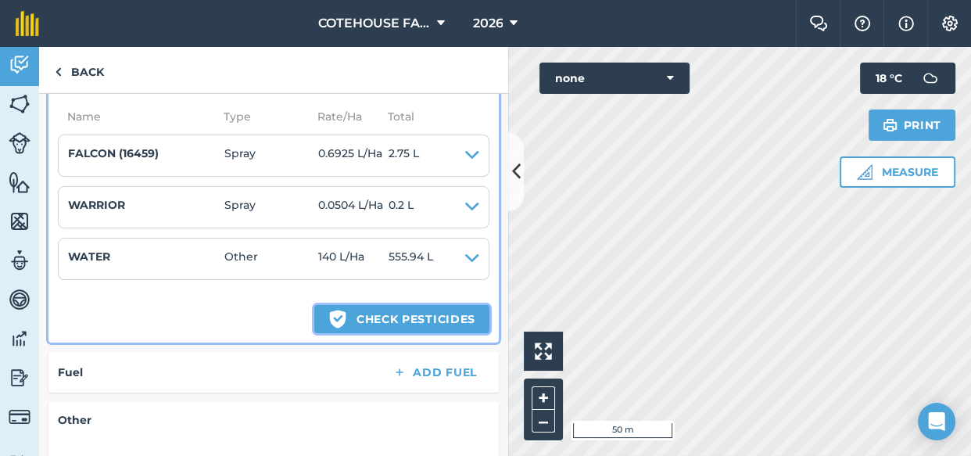
click at [358, 317] on button "Green shield with white tick Check pesticides" at bounding box center [401, 319] width 175 height 28
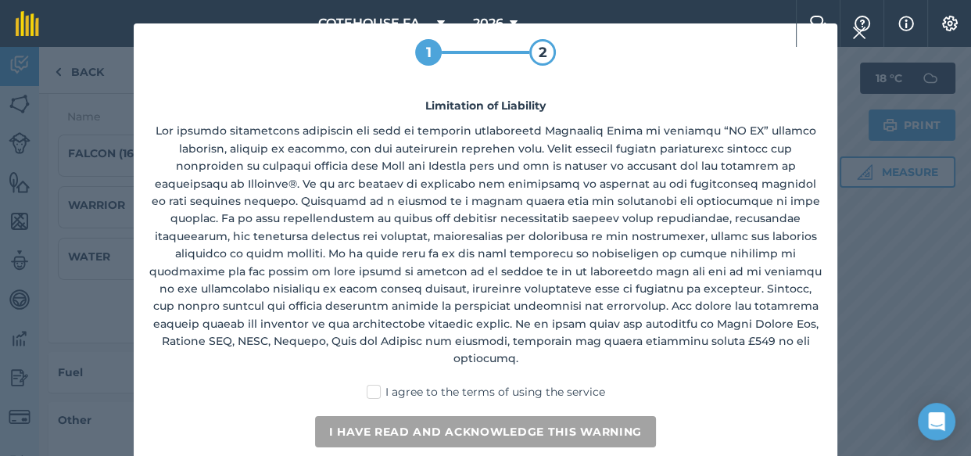
click at [378, 384] on label "I agree to the terms of using the service" at bounding box center [486, 392] width 239 height 16
click at [486, 384] on input "I agree to the terms of using the service" at bounding box center [491, 389] width 10 height 10
checkbox input "true"
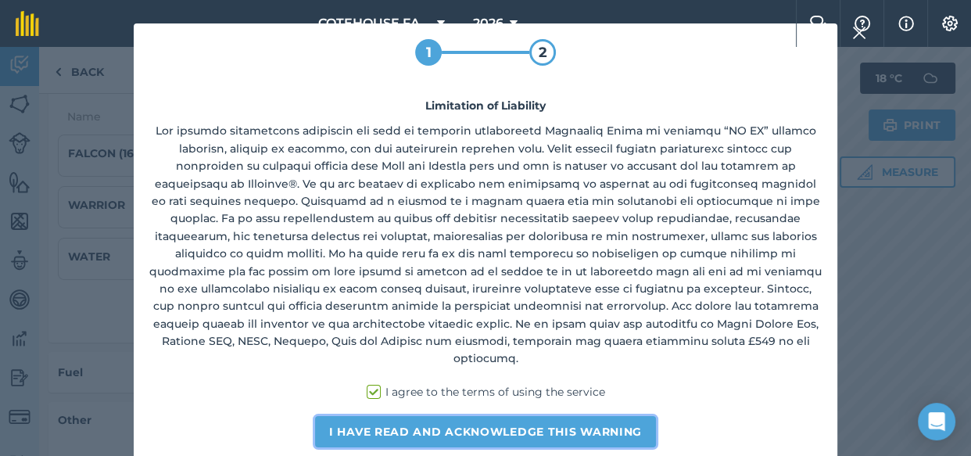
click at [454, 416] on button "I have read and acknowledge this warning" at bounding box center [485, 431] width 341 height 31
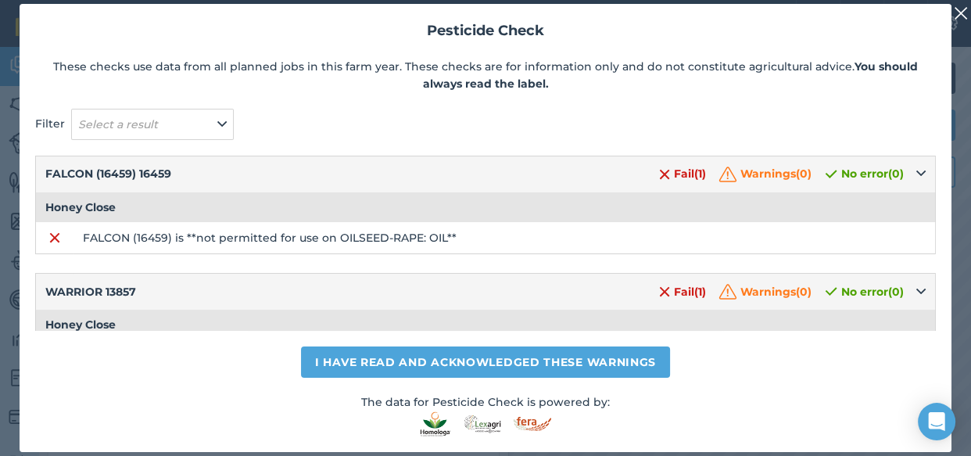
click at [559, 209] on td "Honey Close" at bounding box center [486, 207] width 900 height 30
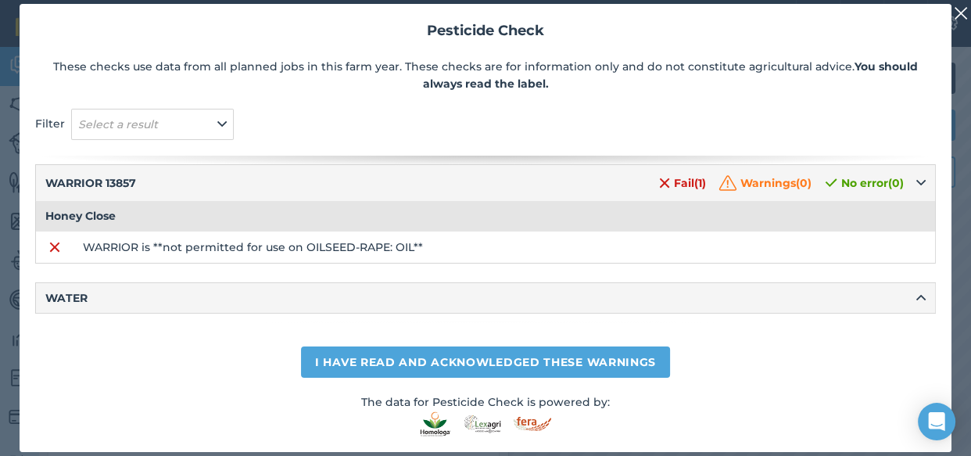
scroll to position [0, 0]
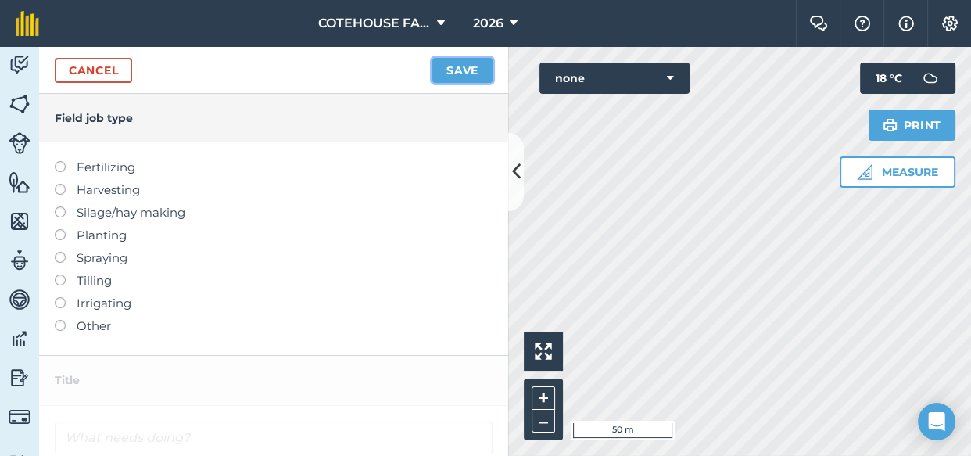
click at [468, 69] on button "Save" at bounding box center [462, 70] width 60 height 25
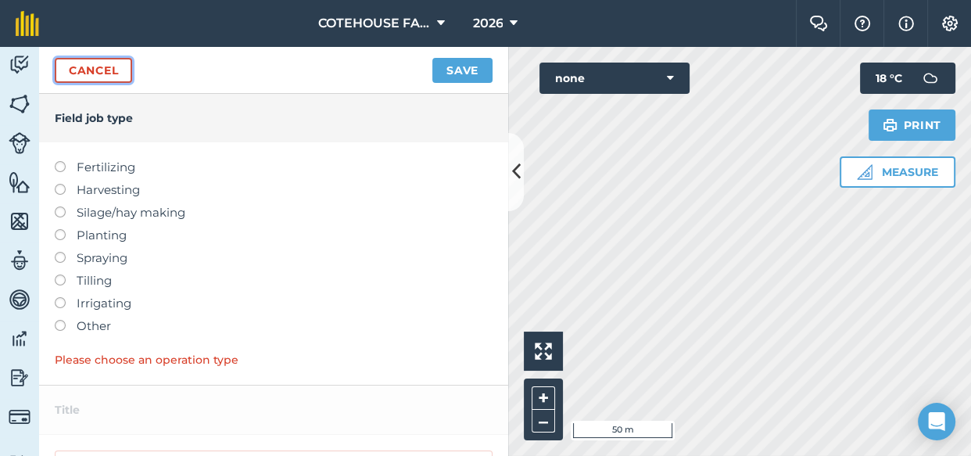
click at [77, 66] on link "Cancel" at bounding box center [93, 70] width 77 height 25
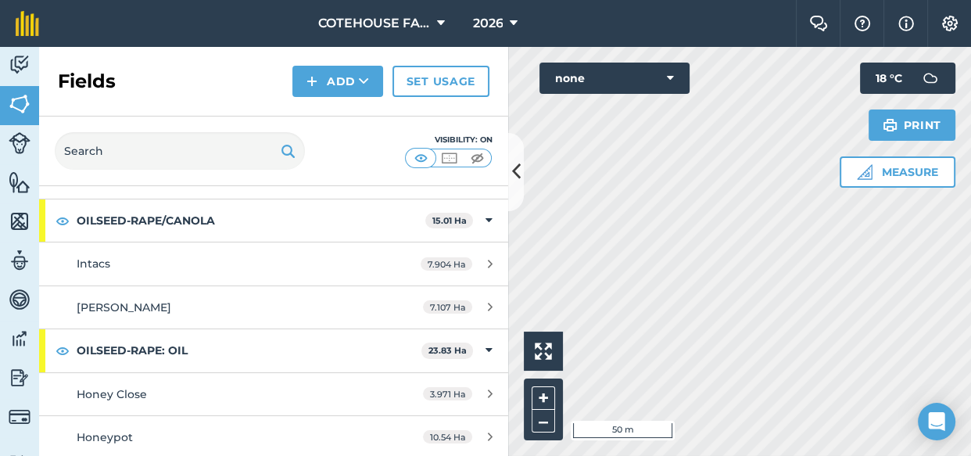
scroll to position [1137, 0]
